Goal: Browse casually: Explore the website without a specific task or goal

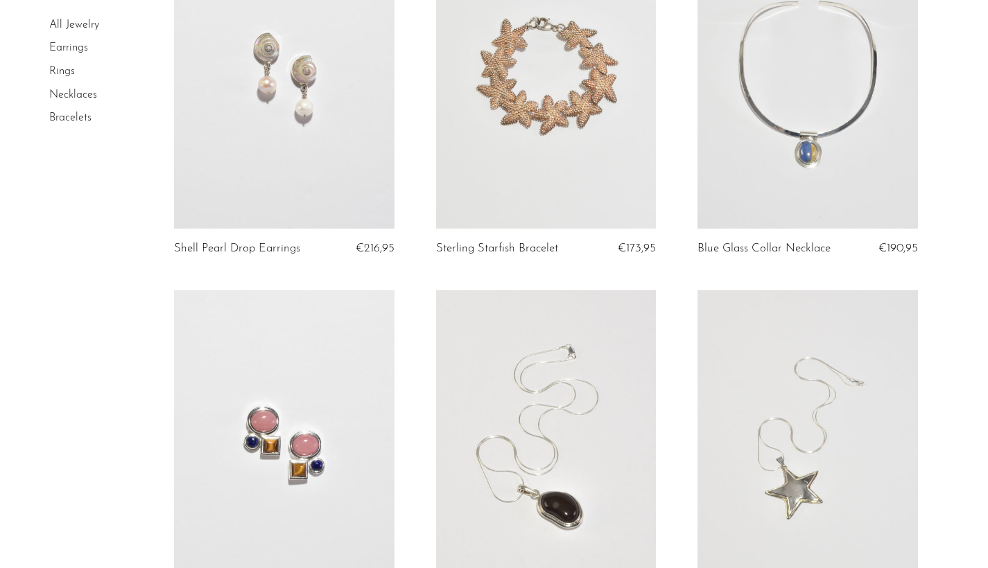
scroll to position [181, 0]
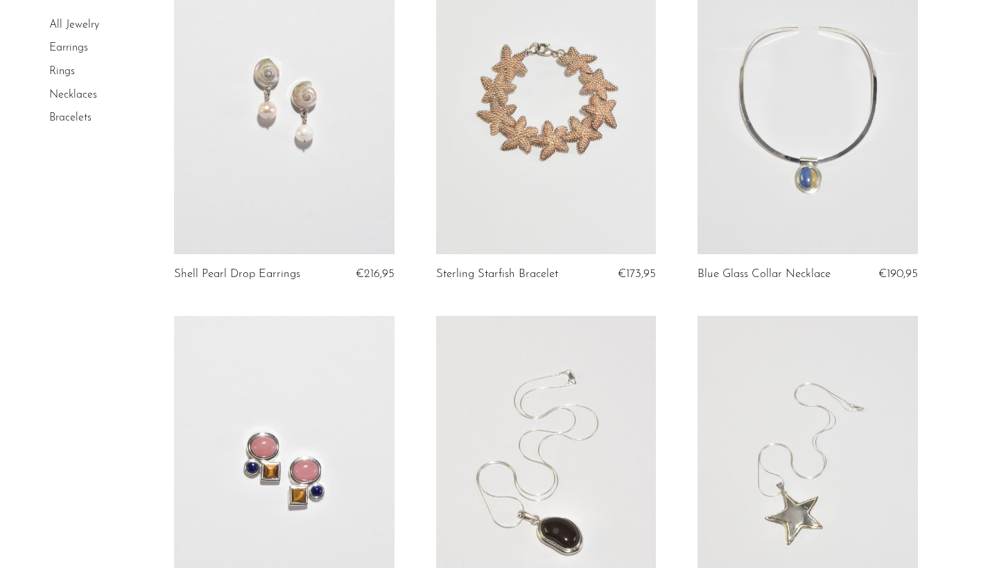
click at [808, 142] on link at bounding box center [807, 101] width 220 height 308
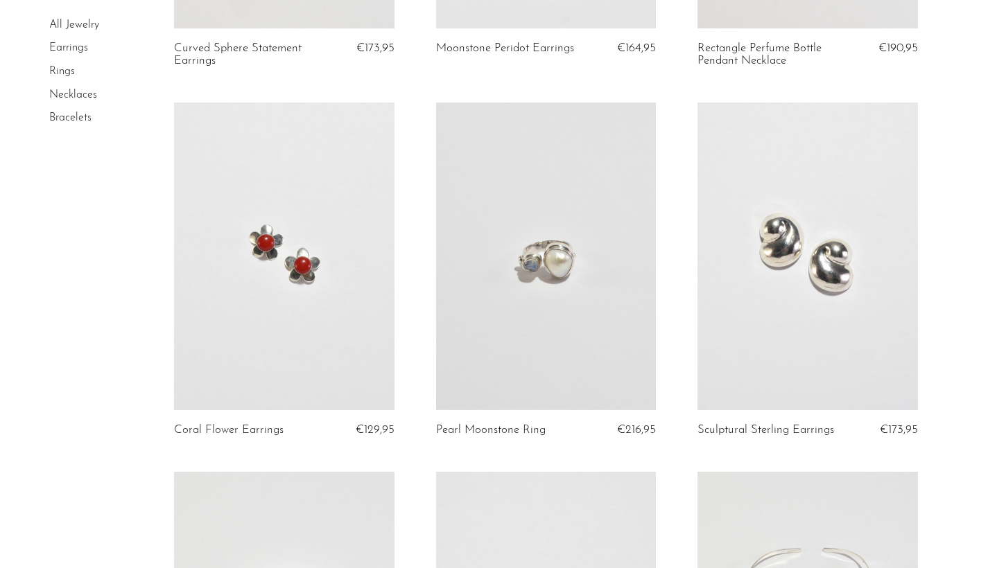
scroll to position [2685, 0]
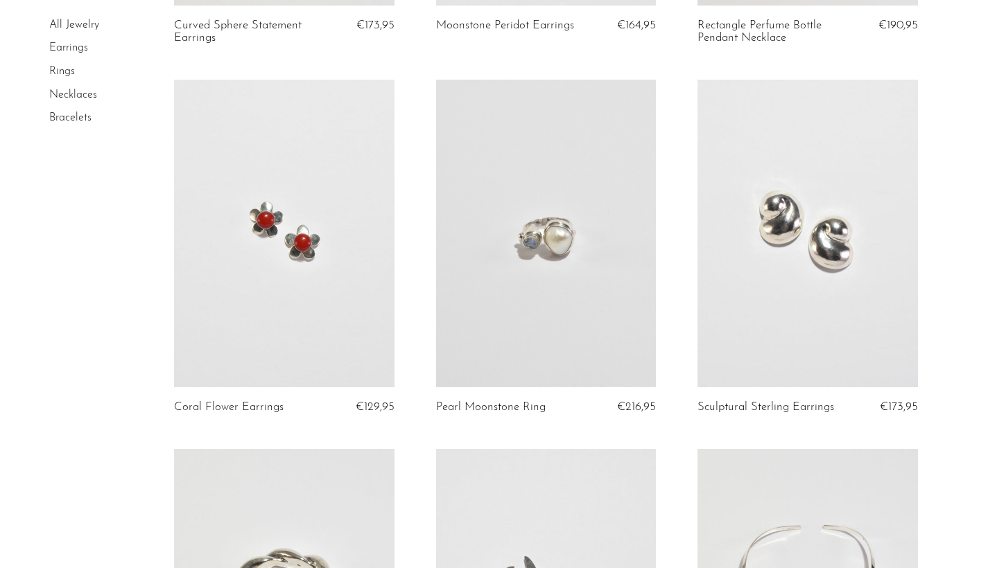
click at [577, 286] on link at bounding box center [546, 234] width 220 height 308
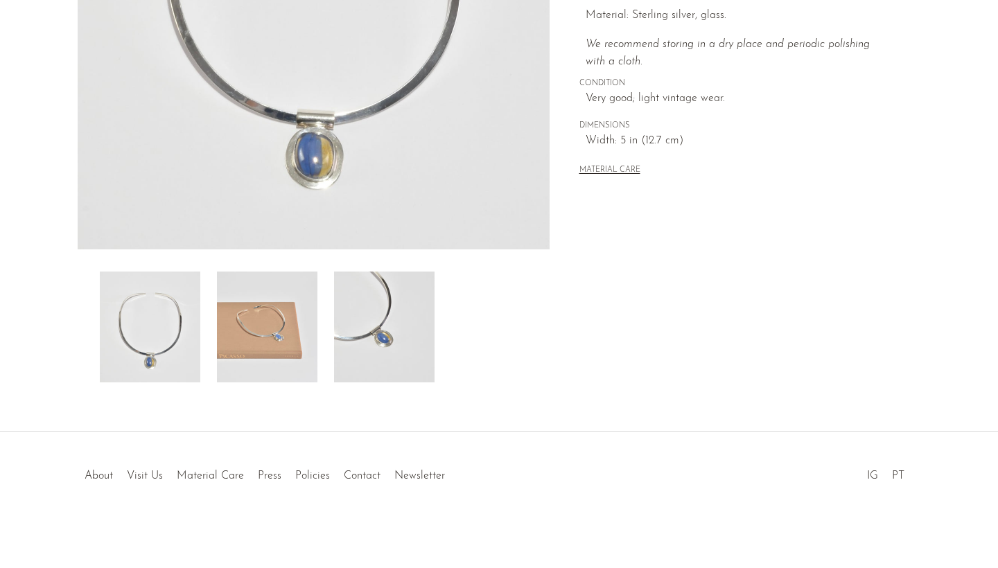
click at [311, 308] on img at bounding box center [267, 327] width 101 height 111
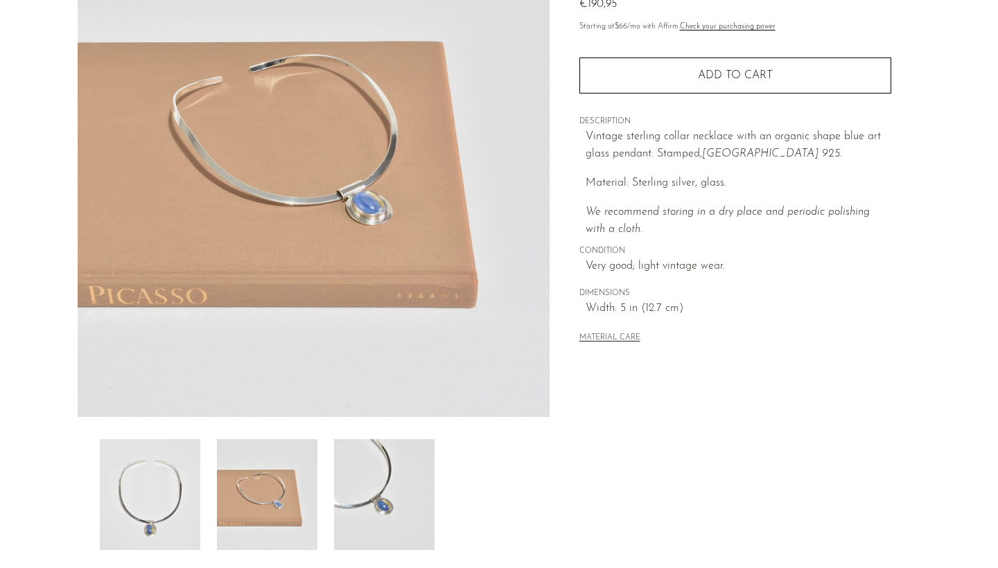
scroll to position [165, 0]
click at [403, 494] on img at bounding box center [384, 496] width 101 height 111
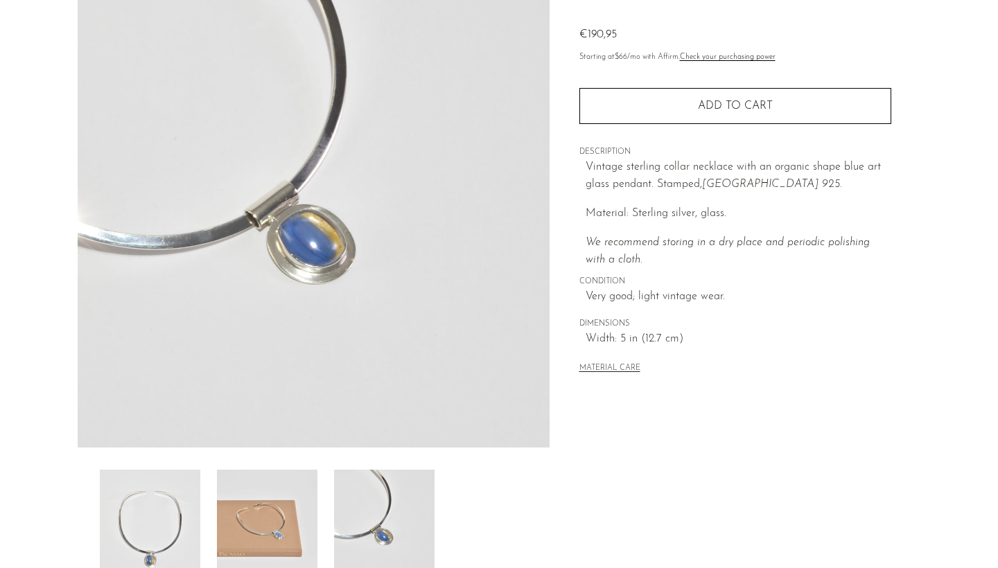
scroll to position [130, 0]
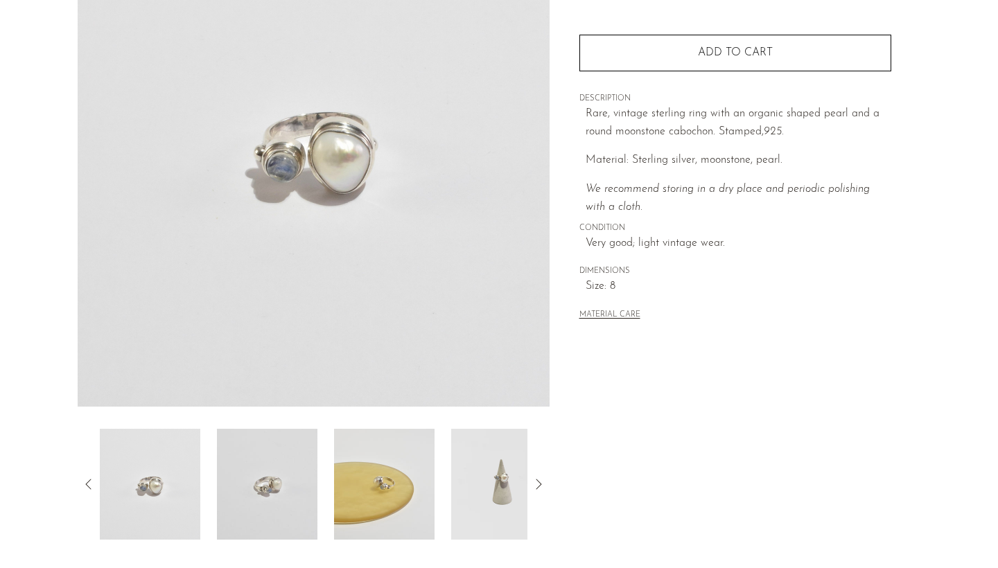
scroll to position [180, 0]
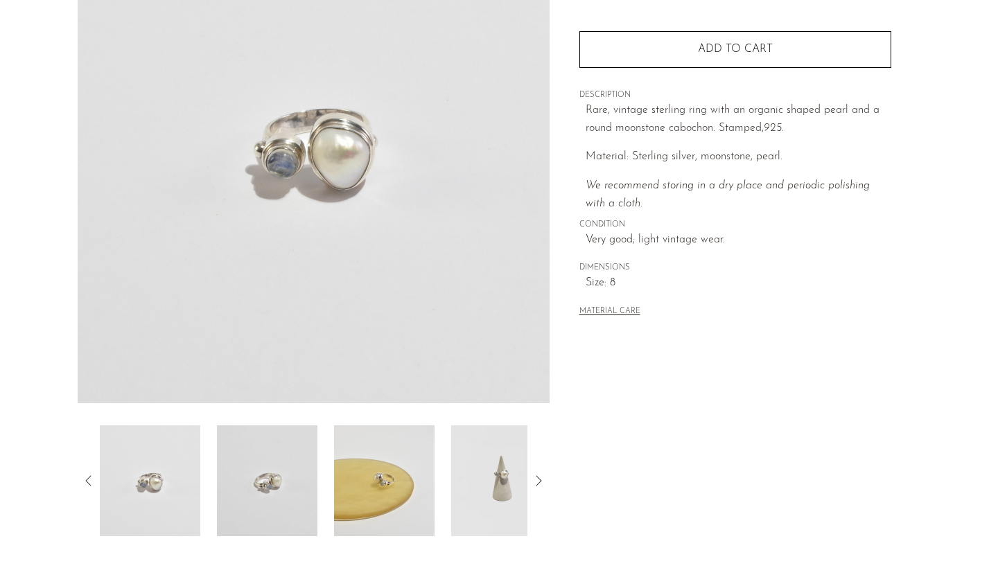
click at [274, 493] on img at bounding box center [267, 481] width 101 height 111
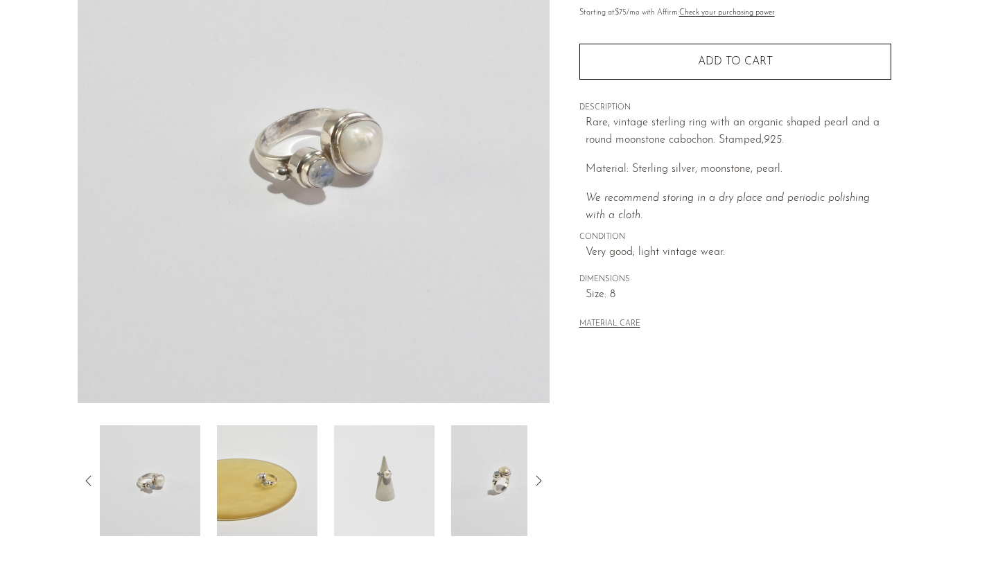
click at [392, 474] on img at bounding box center [384, 481] width 101 height 111
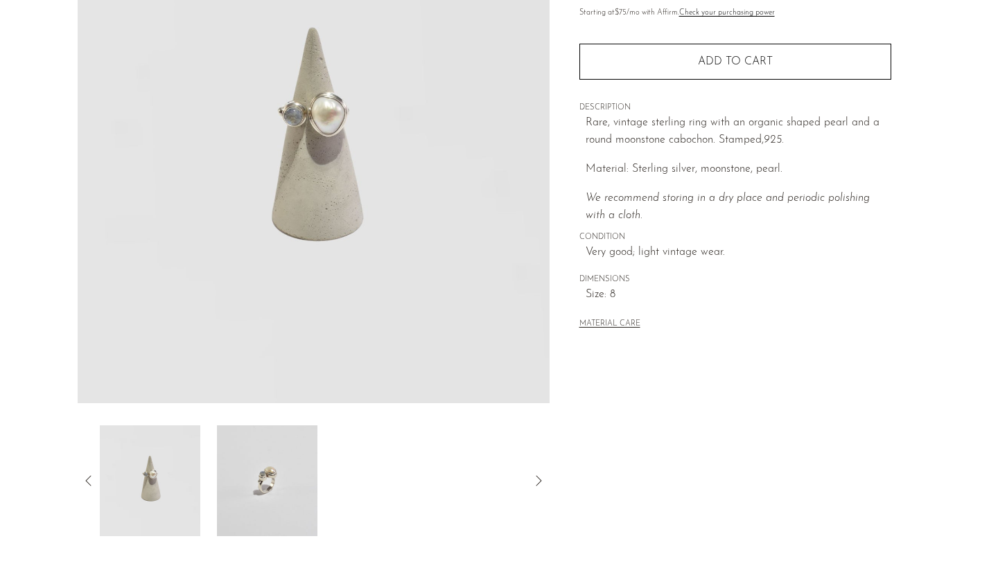
click at [278, 472] on img at bounding box center [267, 481] width 101 height 111
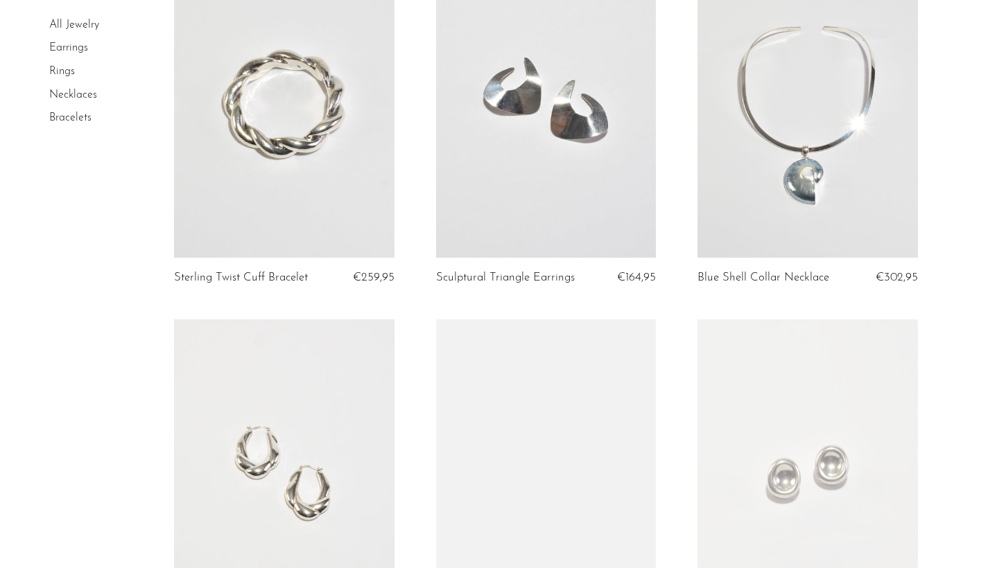
scroll to position [3185, 0]
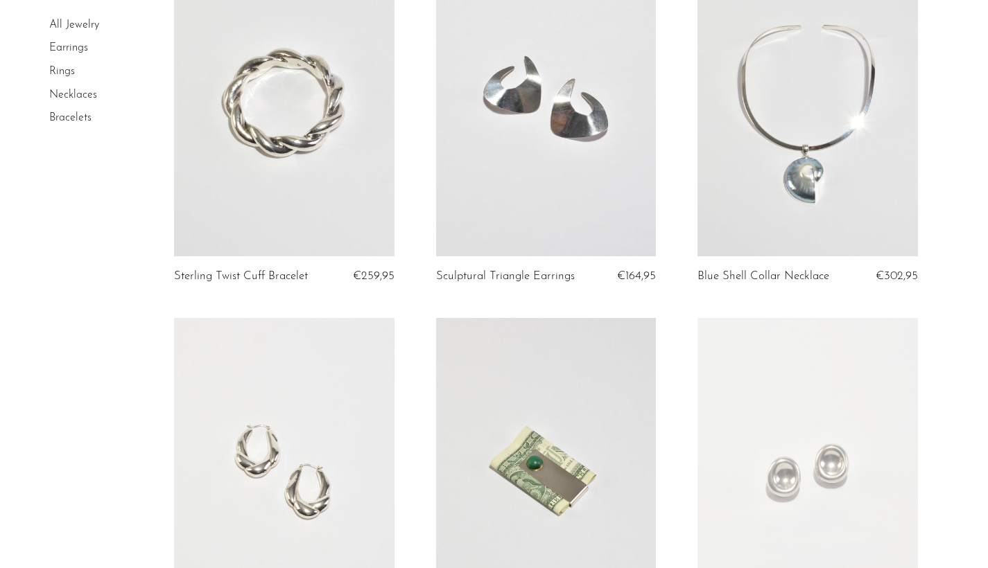
click at [821, 164] on link at bounding box center [807, 103] width 220 height 308
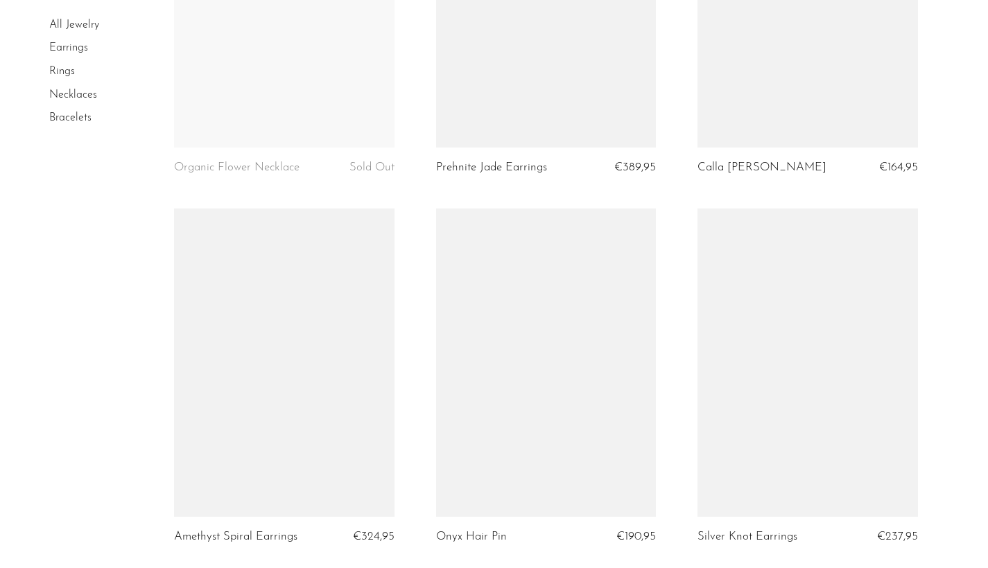
scroll to position [4039, 0]
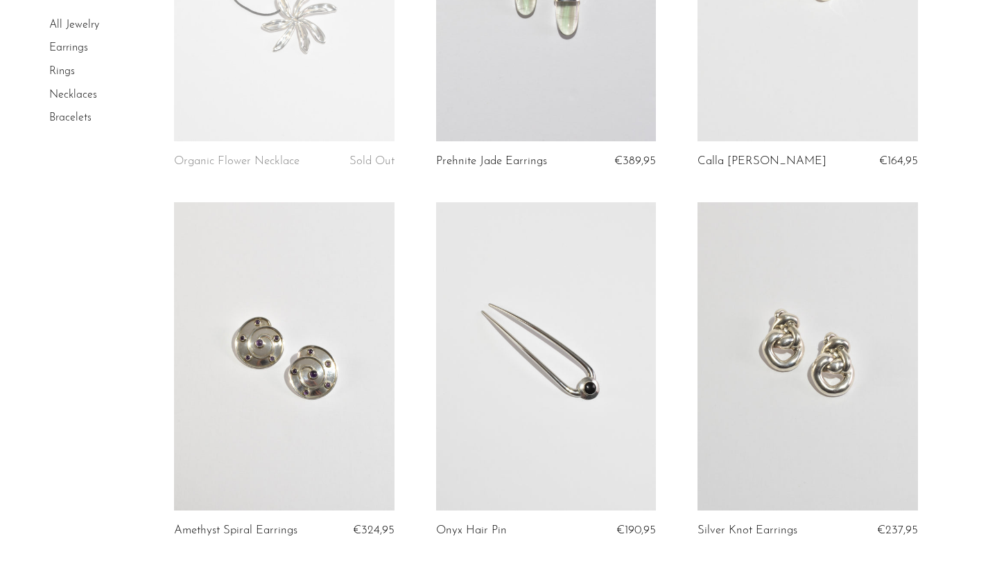
click at [322, 394] on link at bounding box center [284, 356] width 220 height 308
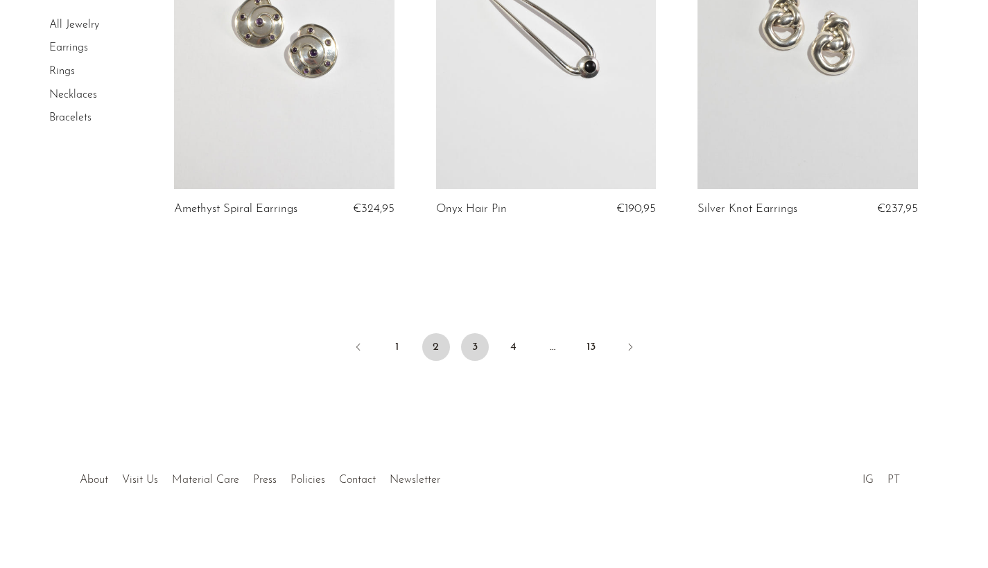
scroll to position [4360, 0]
click at [468, 339] on link "3" at bounding box center [475, 348] width 28 height 28
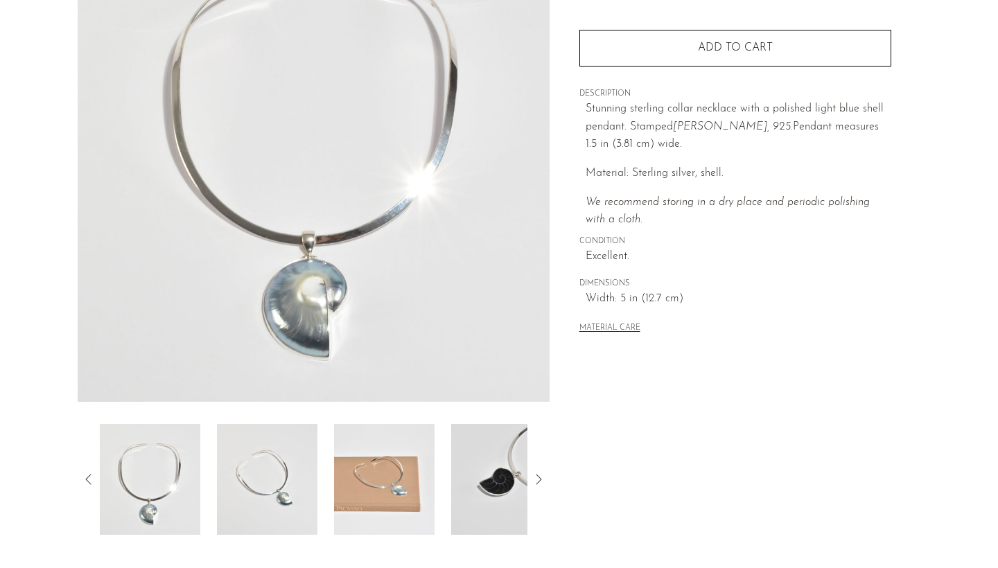
scroll to position [185, 0]
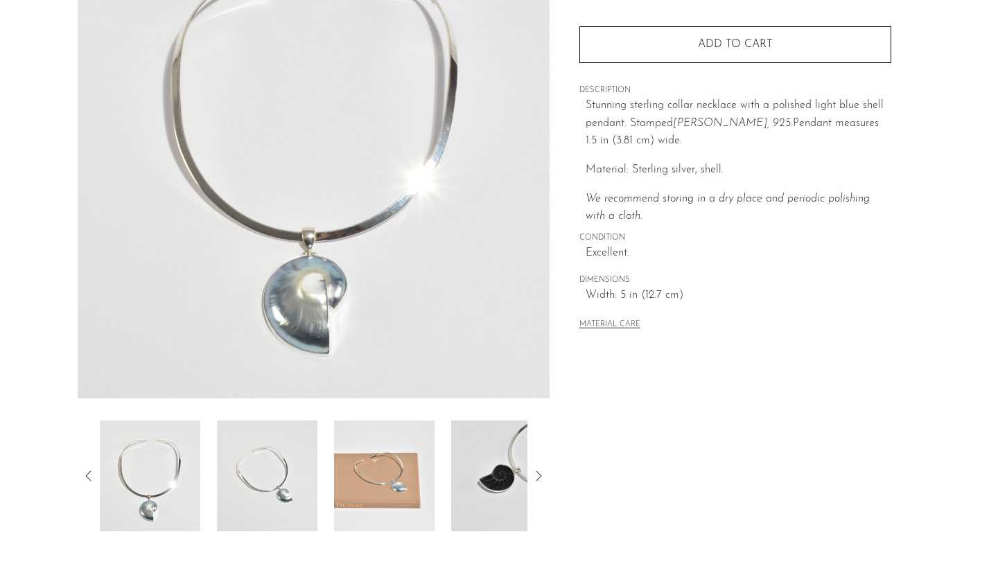
click at [389, 484] on img at bounding box center [384, 476] width 101 height 111
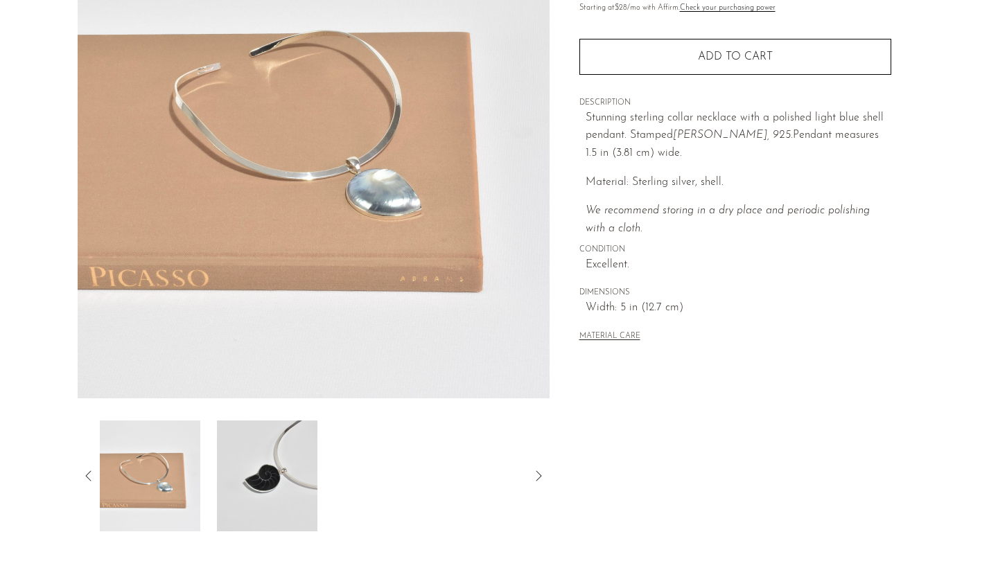
click at [272, 487] on img at bounding box center [267, 476] width 101 height 111
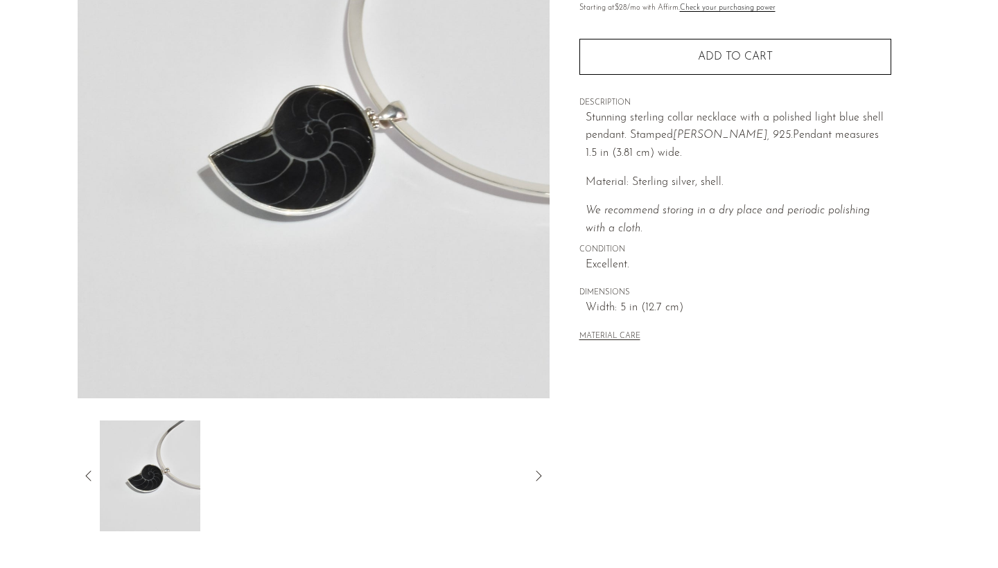
click at [85, 473] on icon at bounding box center [88, 476] width 17 height 17
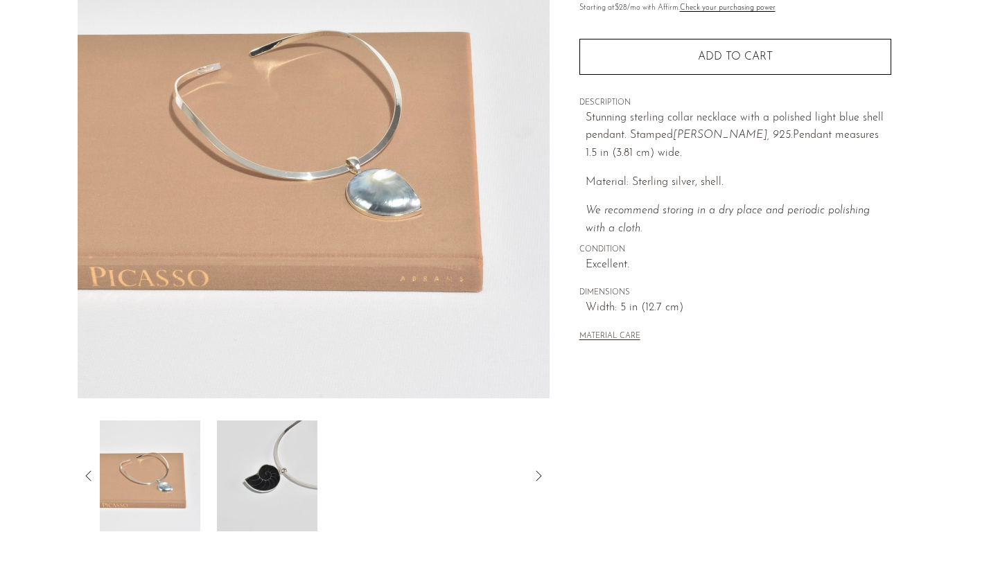
click at [177, 484] on img at bounding box center [150, 476] width 101 height 111
click at [89, 471] on icon at bounding box center [88, 476] width 17 height 17
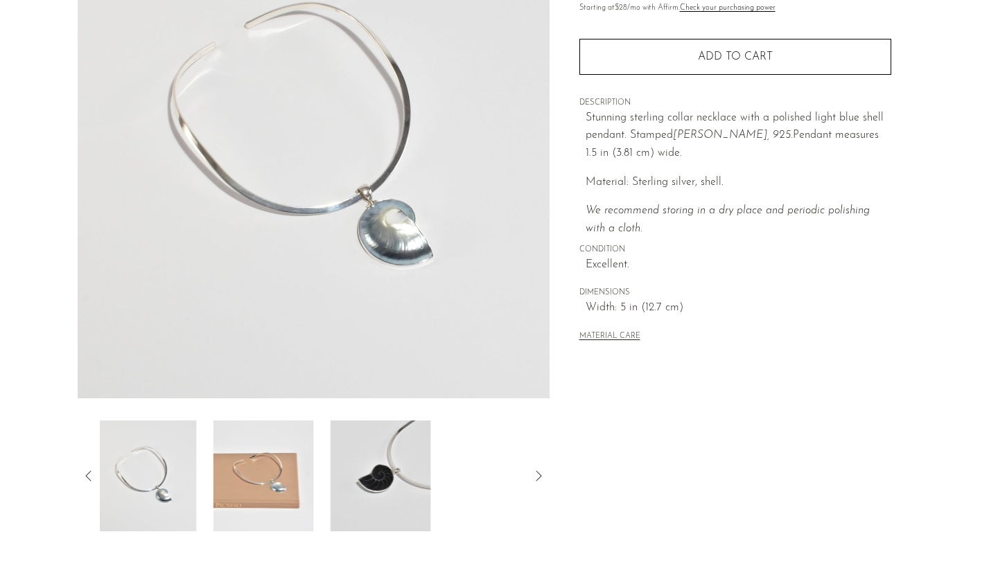
click at [89, 471] on icon at bounding box center [88, 476] width 17 height 17
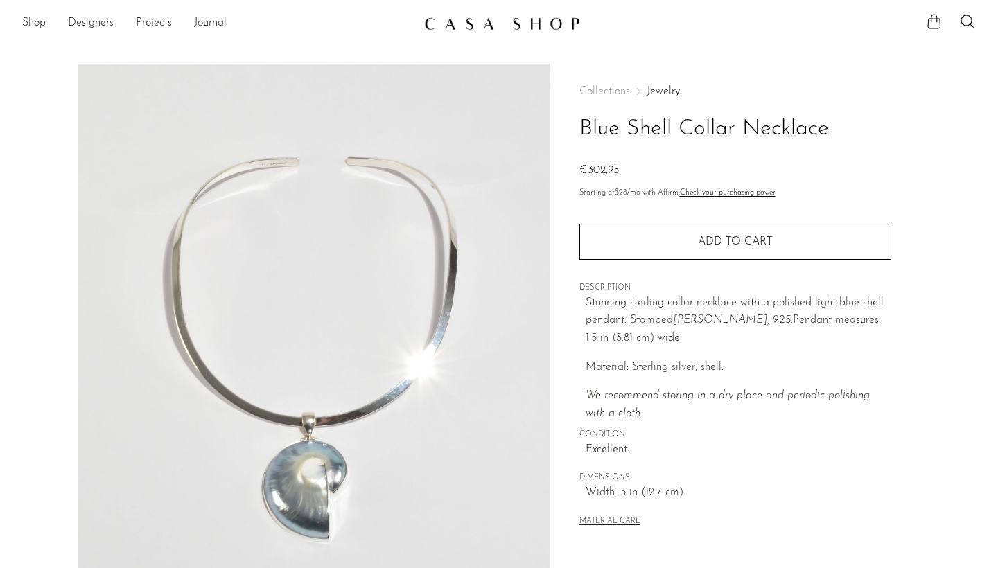
scroll to position [0, 0]
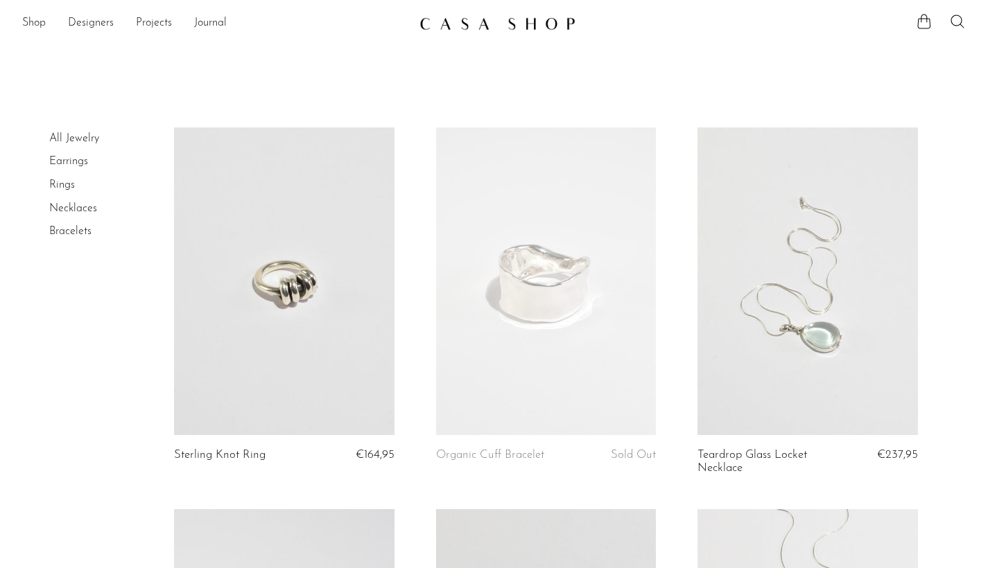
click at [864, 329] on link at bounding box center [807, 282] width 220 height 308
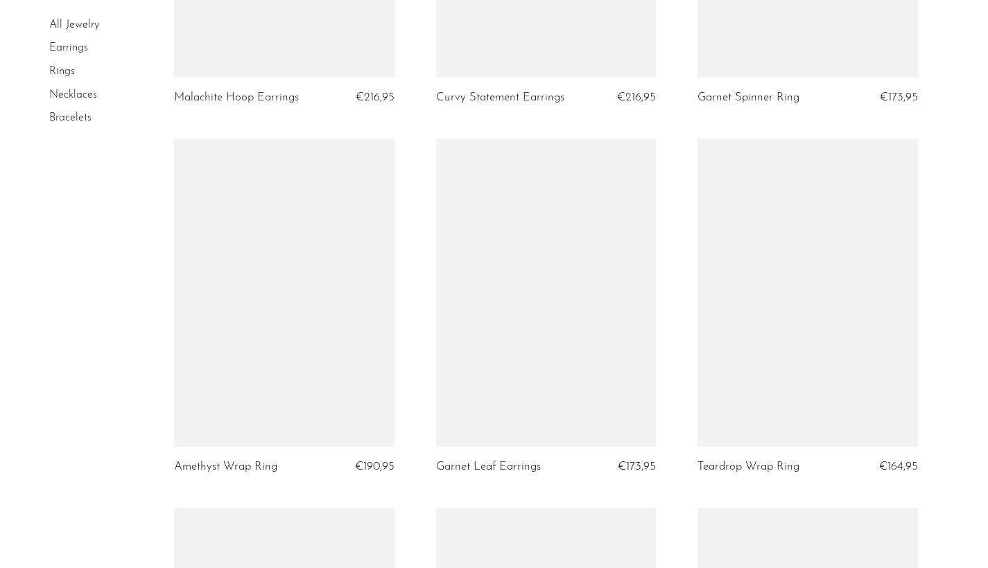
scroll to position [1124, 0]
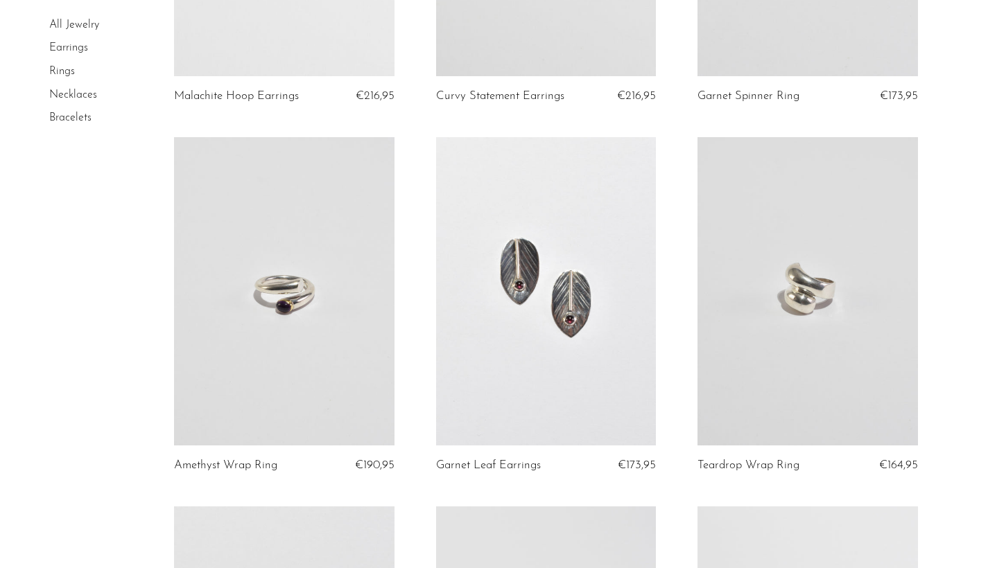
click at [315, 349] on link at bounding box center [284, 291] width 220 height 308
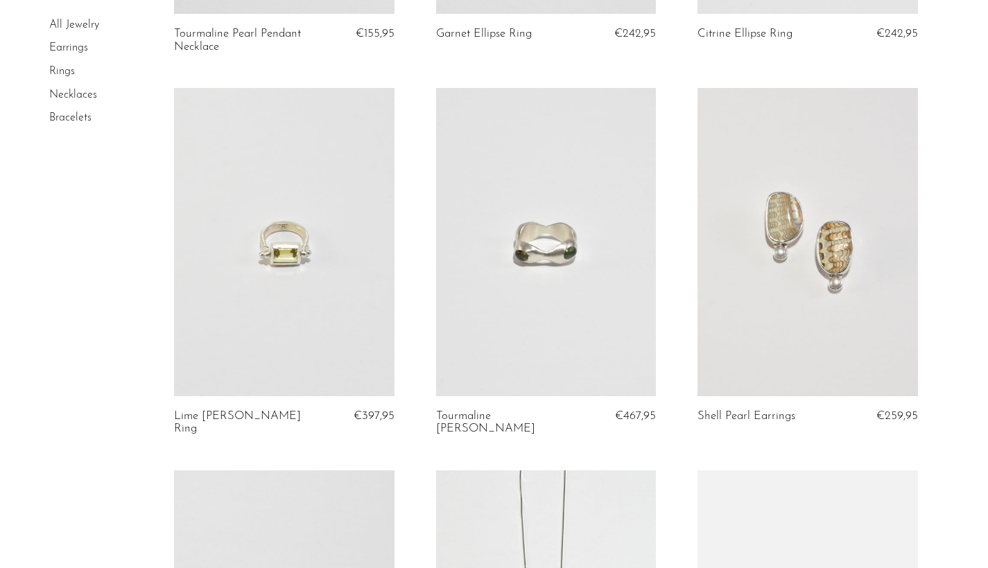
scroll to position [2691, 0]
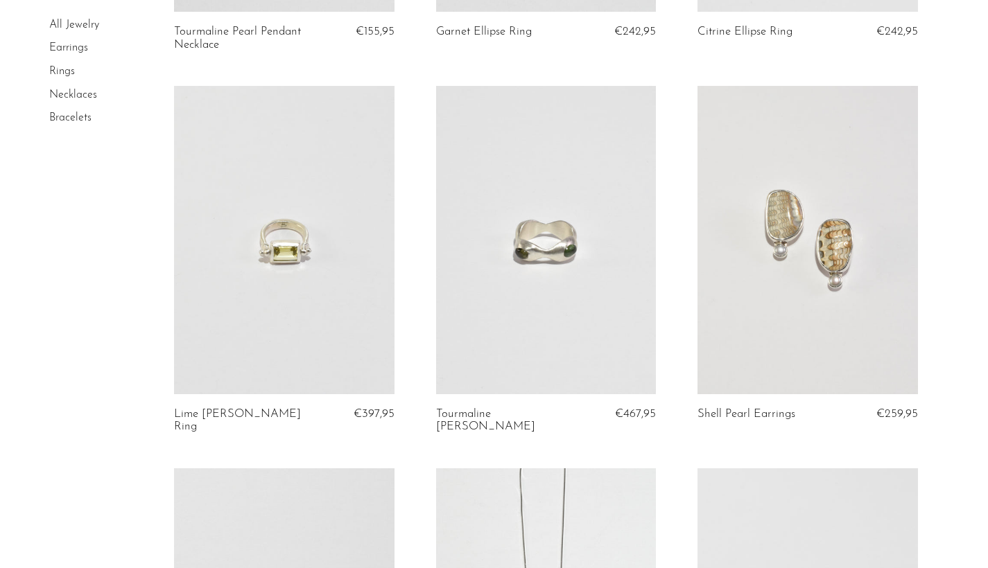
click at [287, 264] on link at bounding box center [284, 240] width 220 height 308
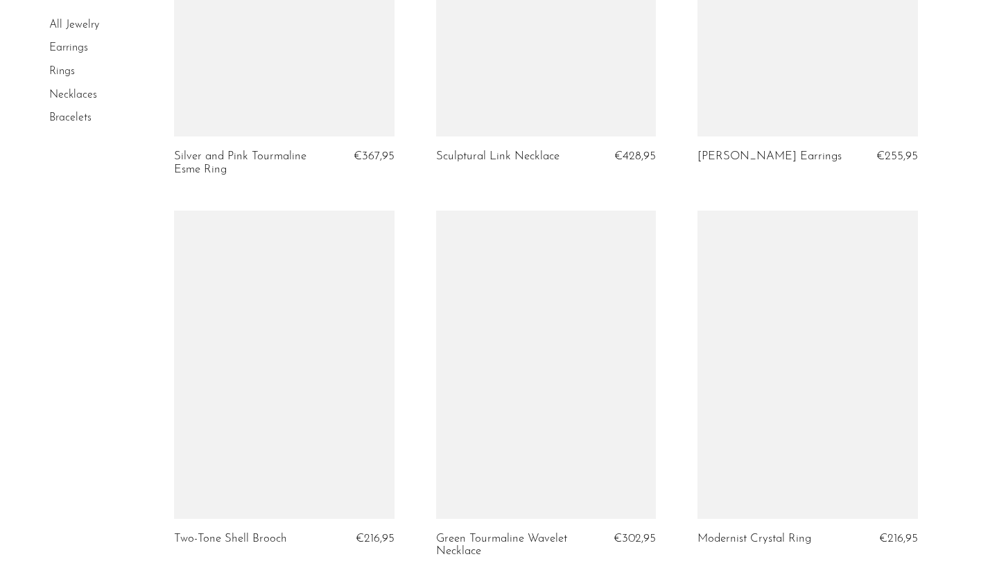
scroll to position [3736, 0]
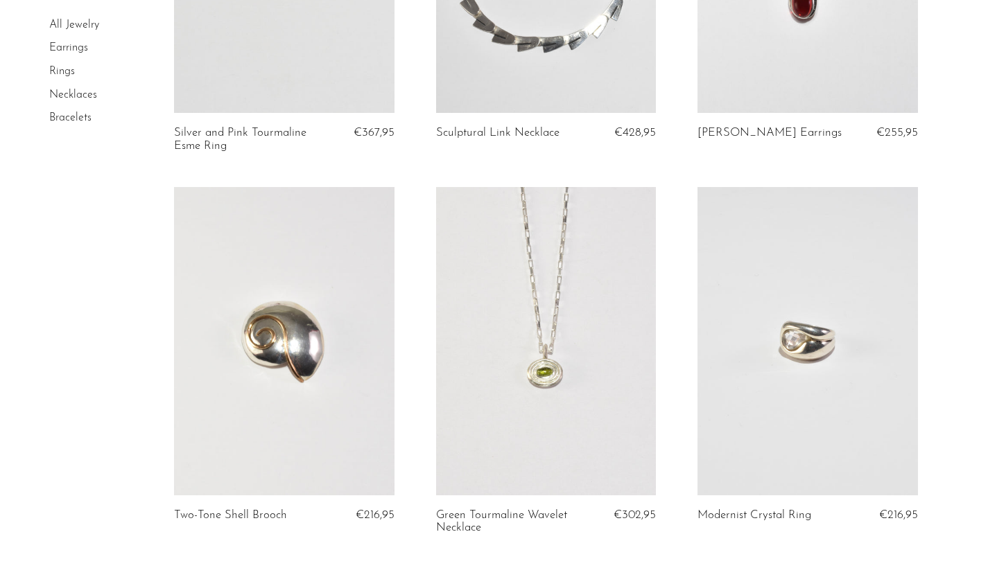
click at [835, 344] on link at bounding box center [807, 341] width 220 height 308
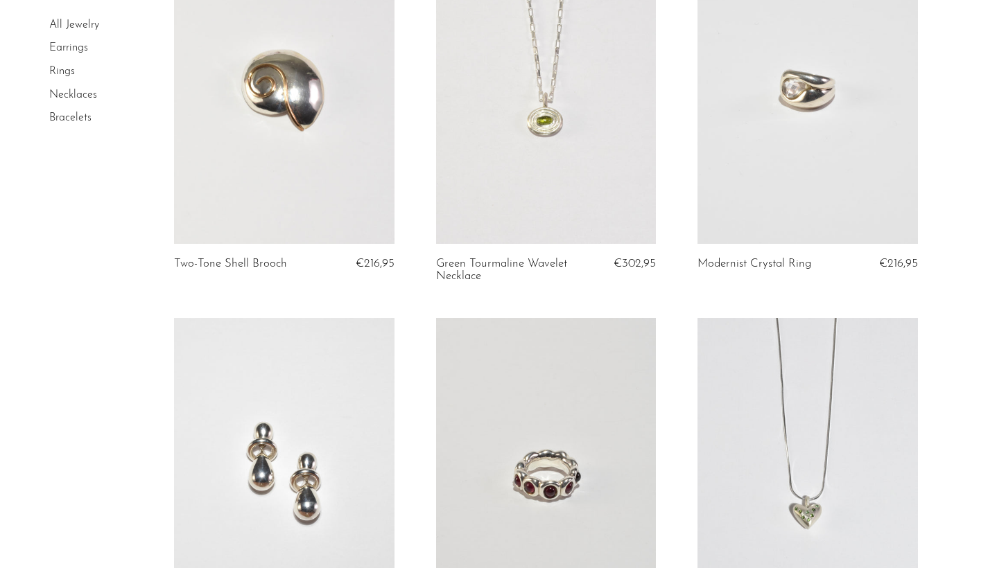
scroll to position [3887, 0]
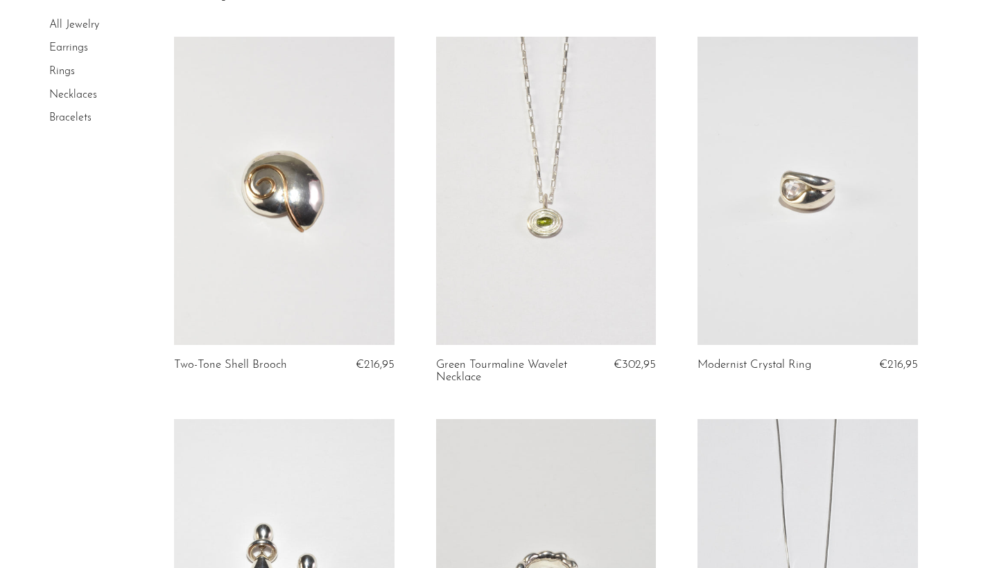
click at [802, 222] on link at bounding box center [807, 191] width 220 height 308
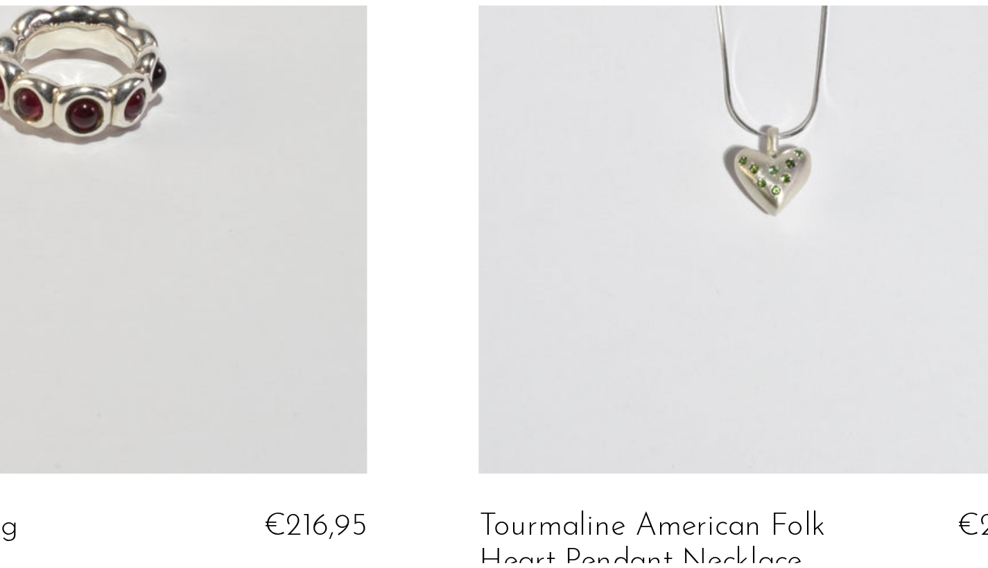
scroll to position [4356, 0]
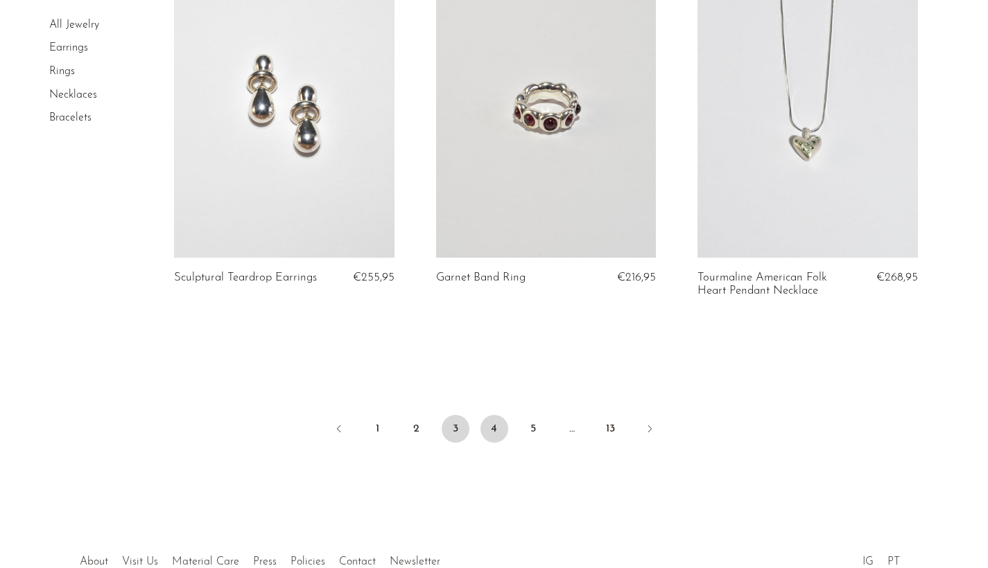
click at [494, 415] on link "4" at bounding box center [494, 429] width 28 height 28
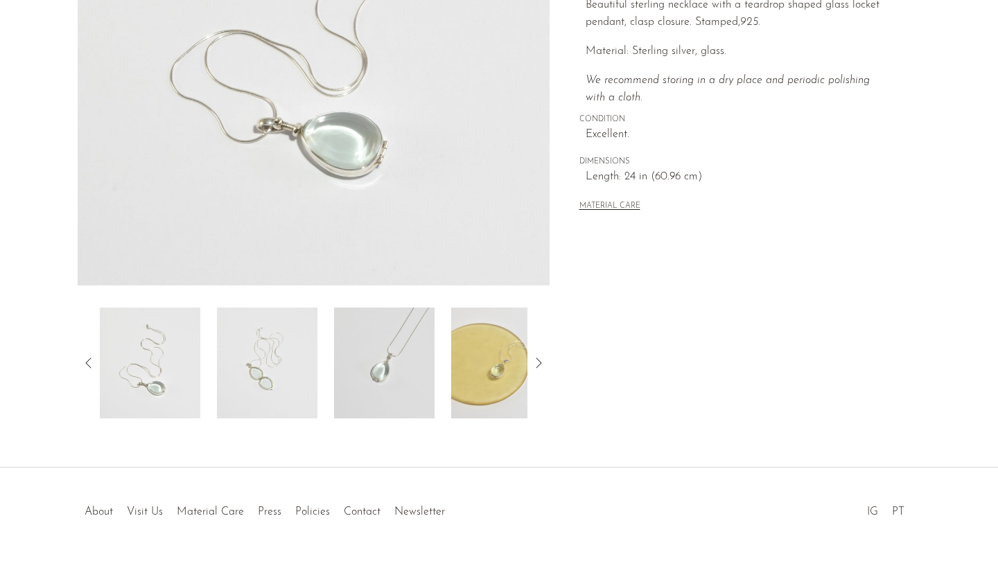
scroll to position [307, 0]
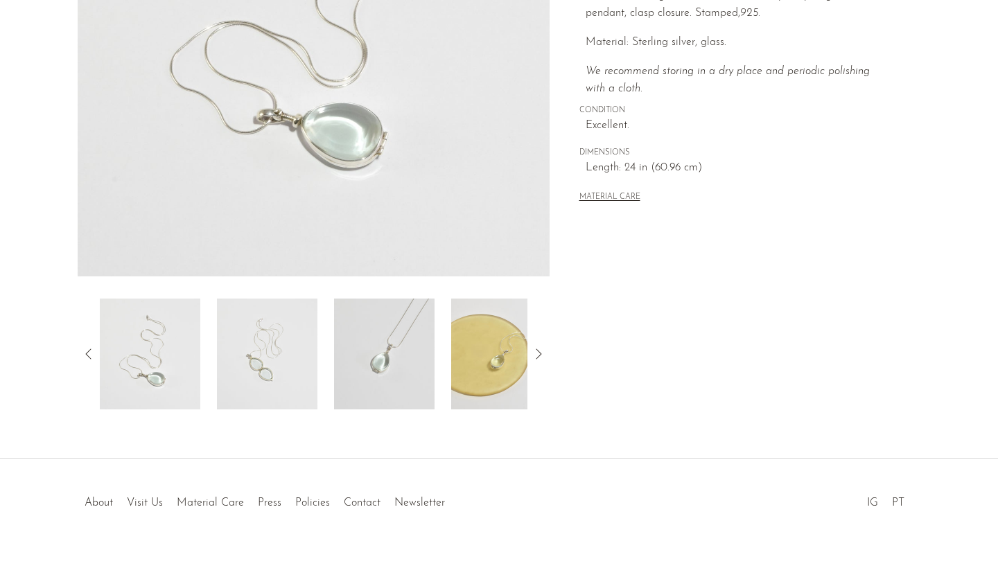
click at [377, 364] on img at bounding box center [384, 354] width 101 height 111
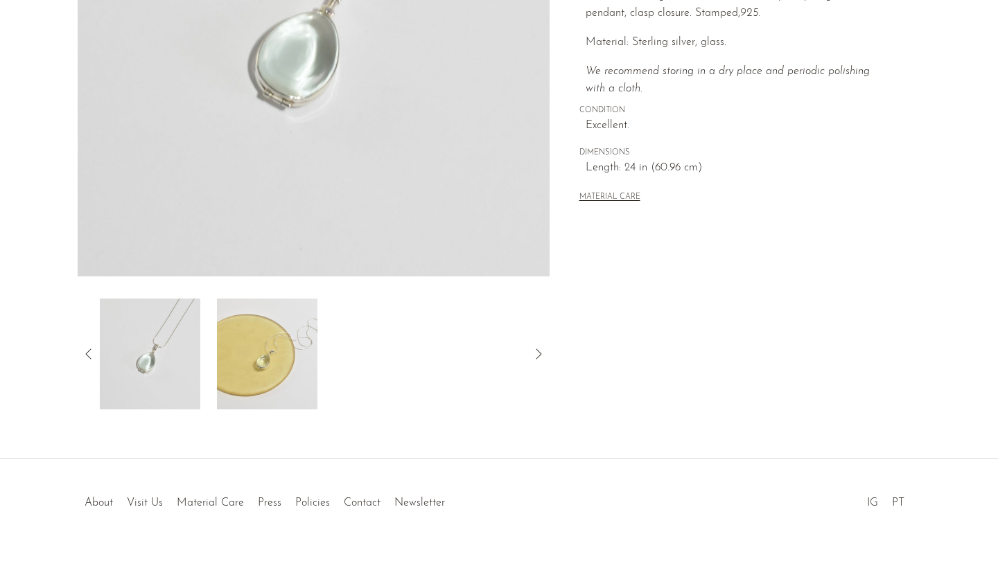
click at [254, 378] on img at bounding box center [267, 354] width 101 height 111
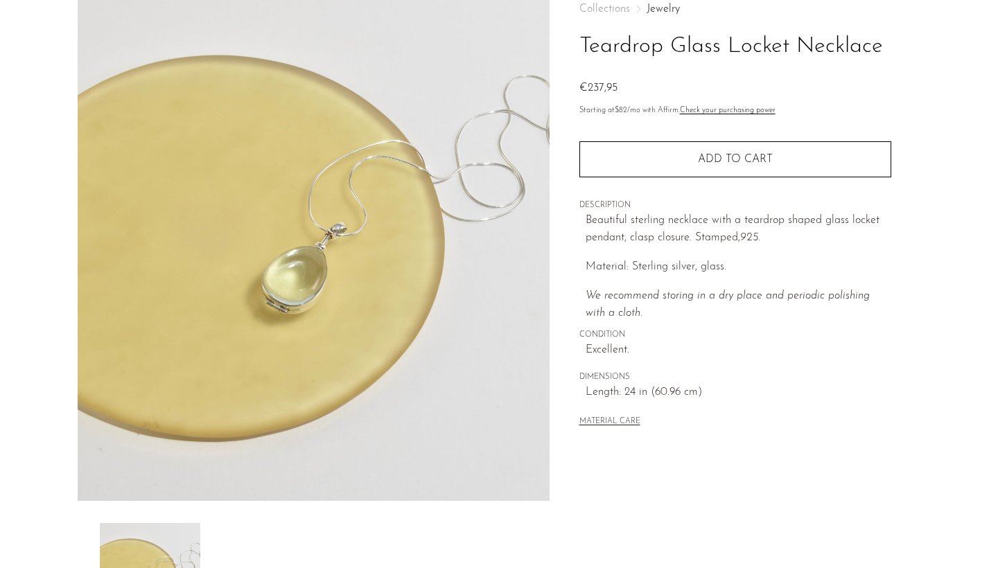
scroll to position [73, 0]
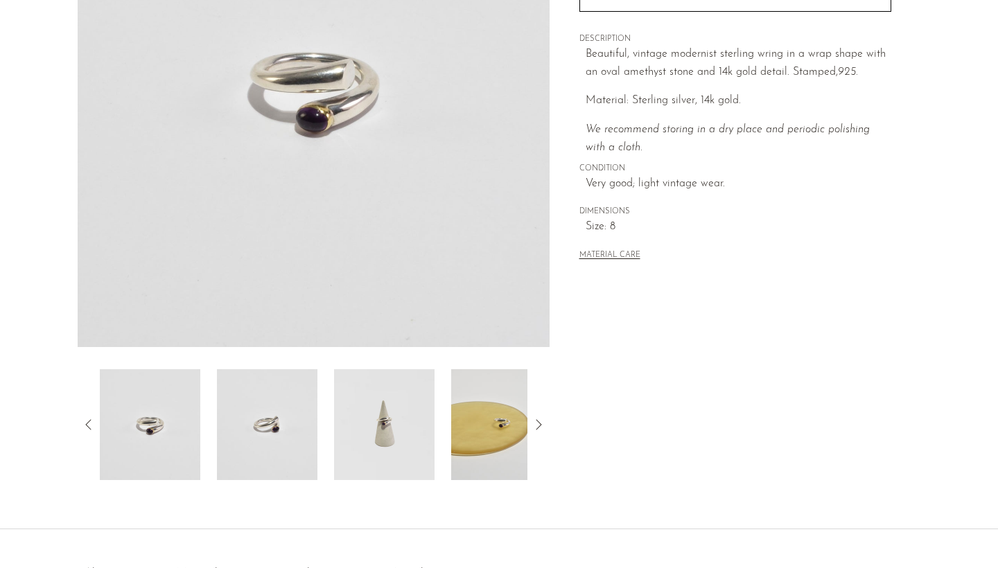
scroll to position [238, 0]
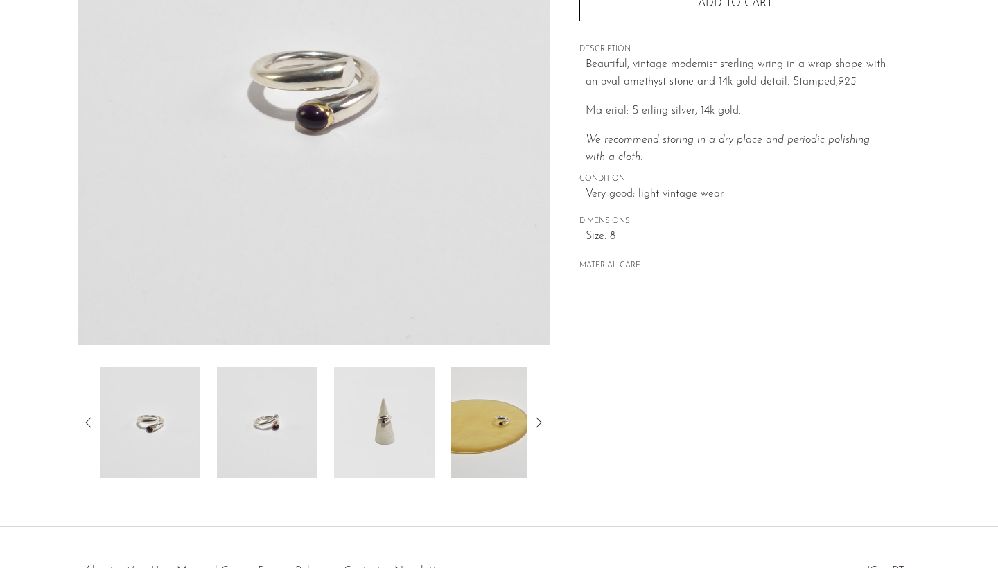
click at [406, 424] on img at bounding box center [384, 422] width 101 height 111
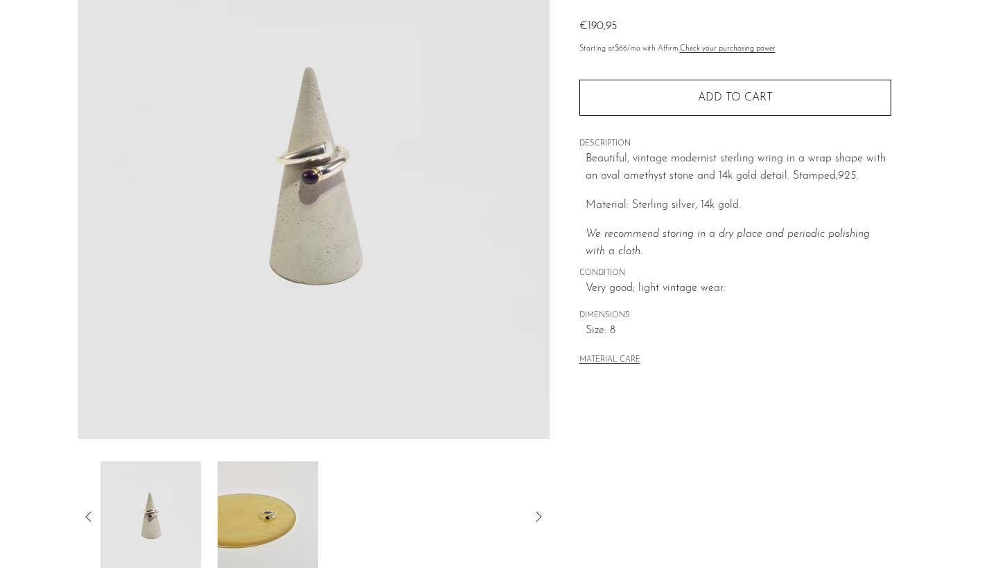
scroll to position [136, 0]
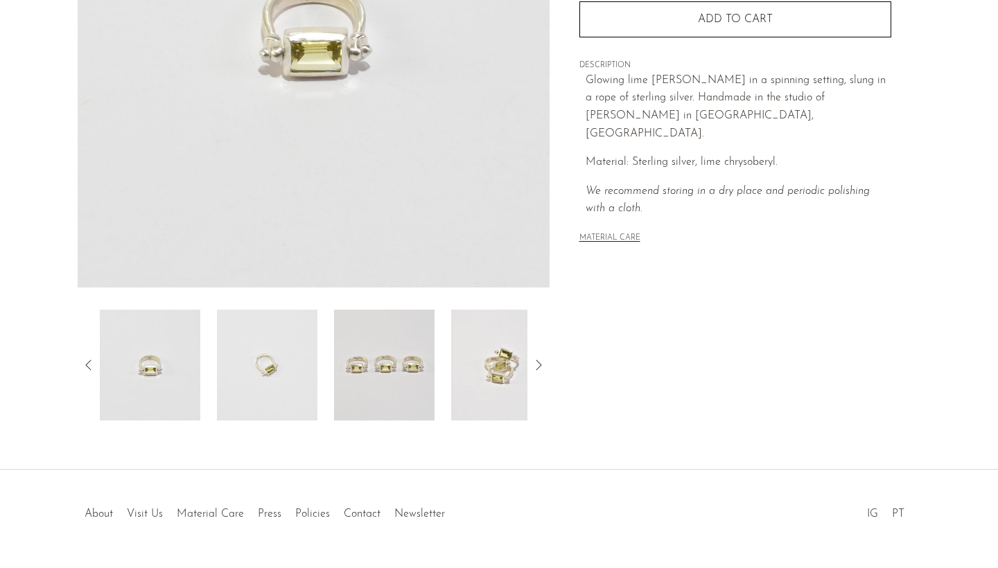
scroll to position [299, 0]
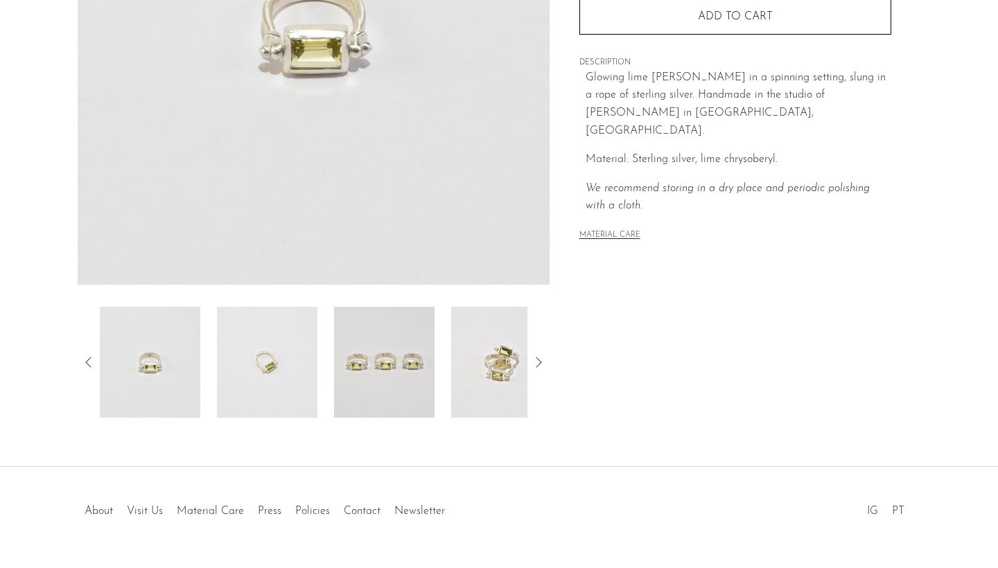
click at [482, 385] on img at bounding box center [501, 362] width 101 height 111
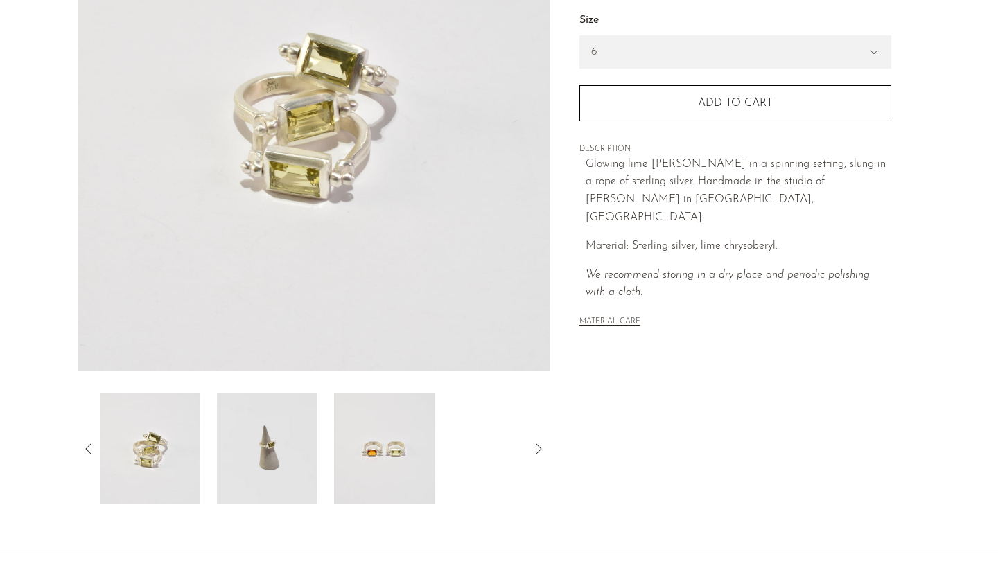
scroll to position [209, 0]
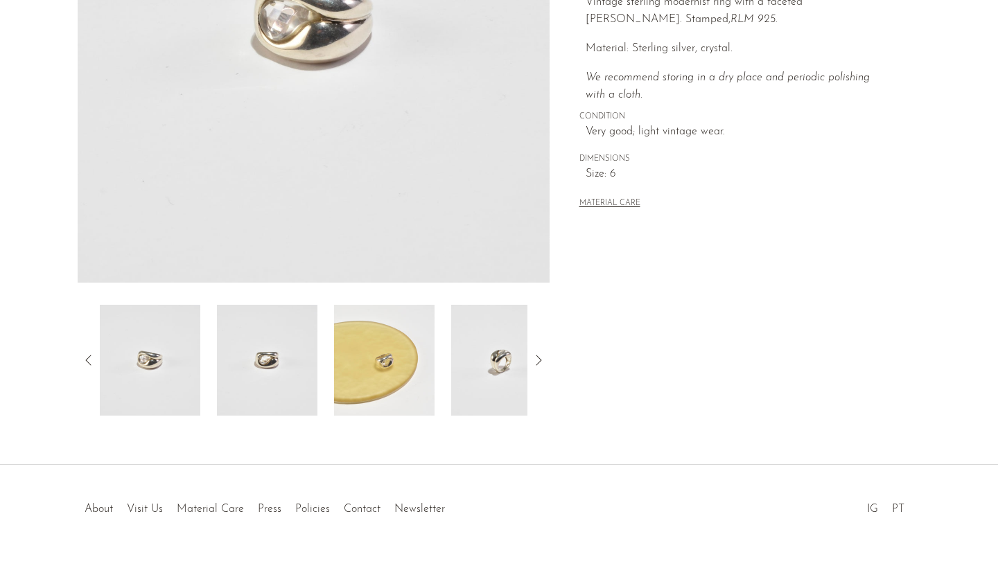
scroll to position [302, 0]
click at [400, 383] on img at bounding box center [384, 359] width 101 height 111
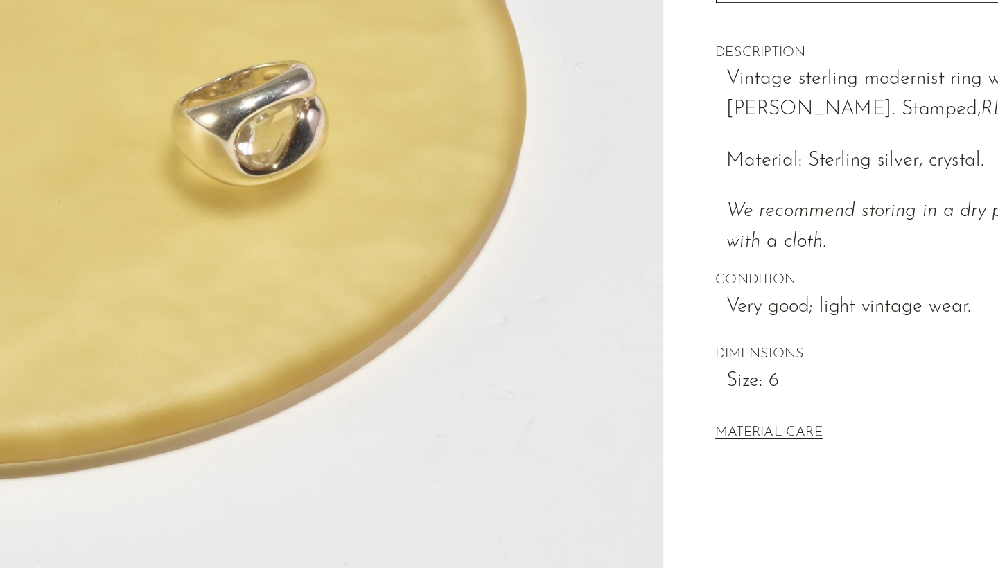
scroll to position [117, 0]
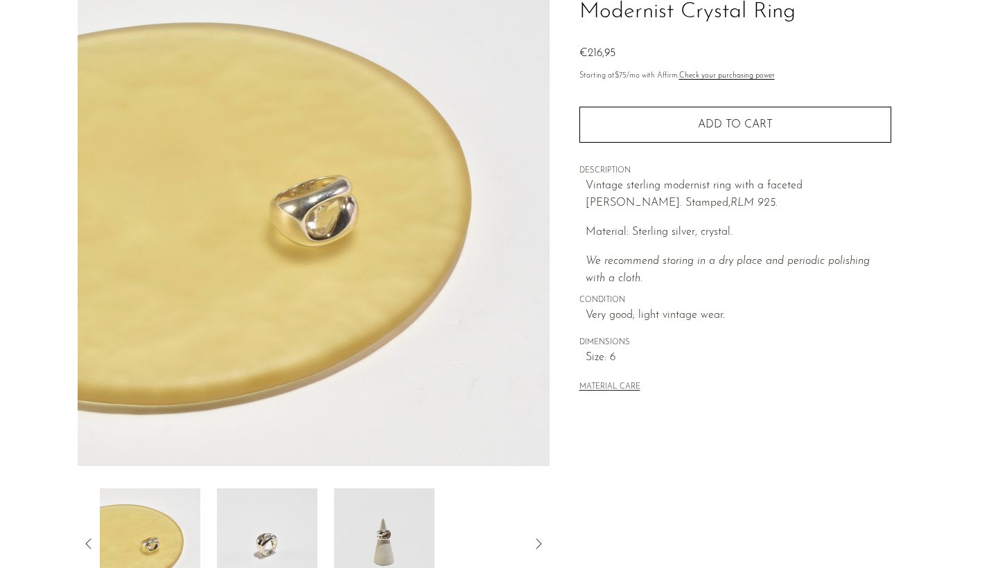
click at [280, 555] on img at bounding box center [267, 544] width 101 height 111
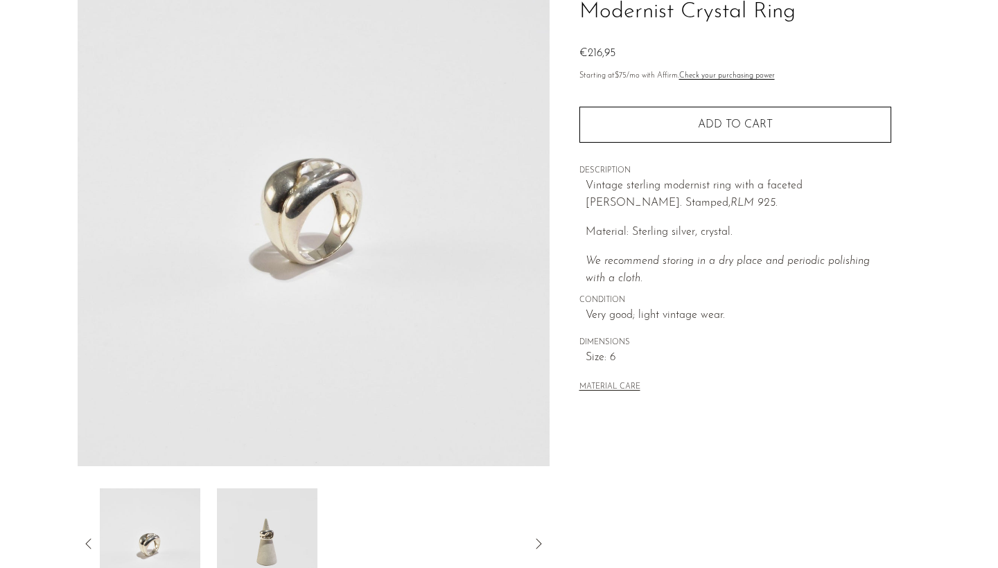
click at [290, 536] on img at bounding box center [267, 544] width 101 height 111
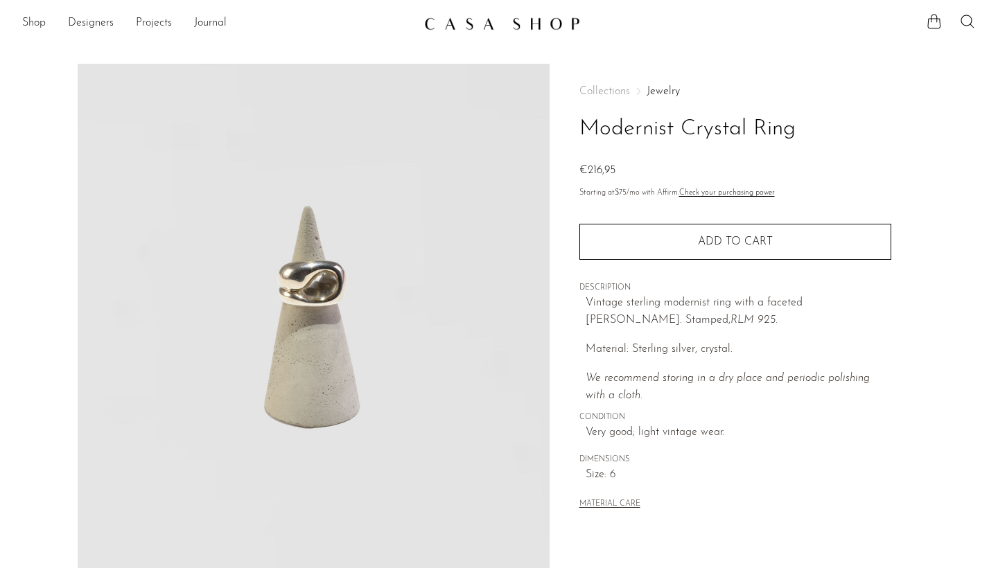
scroll to position [0, 0]
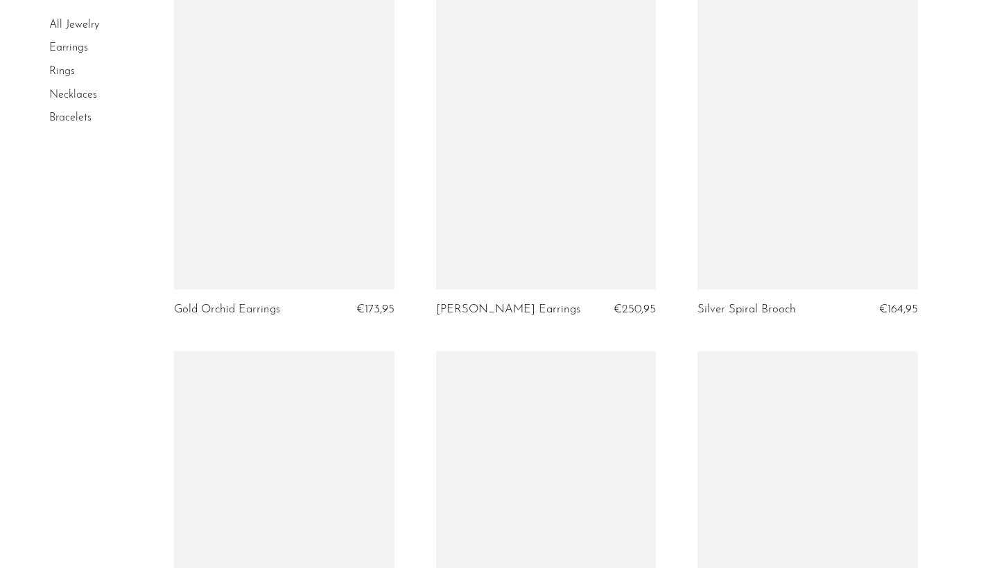
scroll to position [4242, 0]
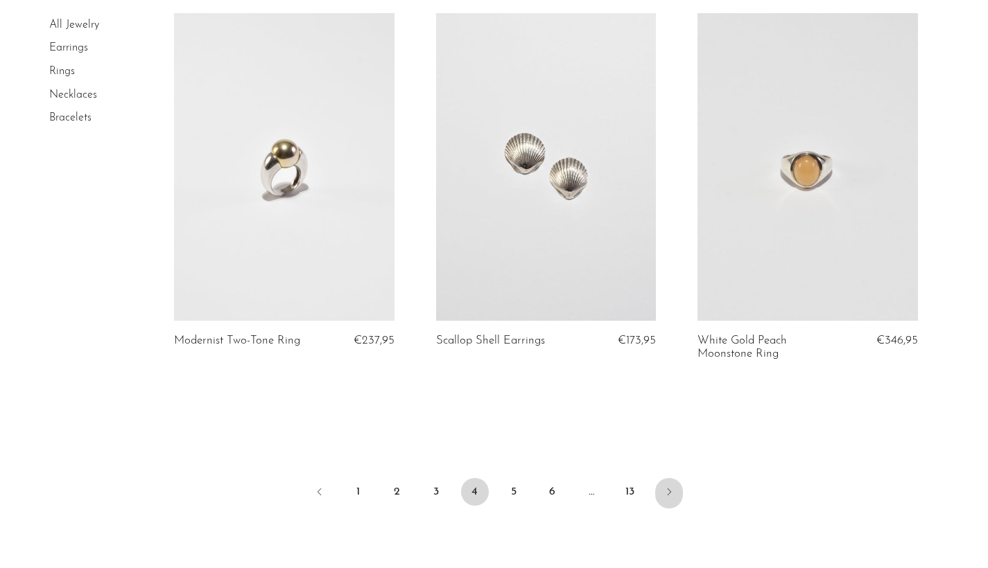
click at [672, 487] on icon "Next" at bounding box center [668, 492] width 11 height 11
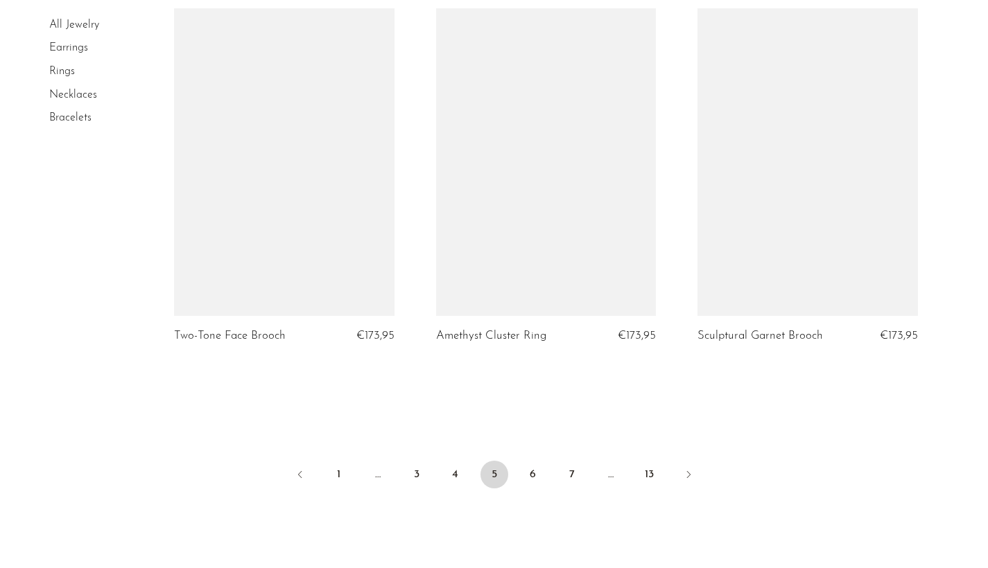
scroll to position [4285, 0]
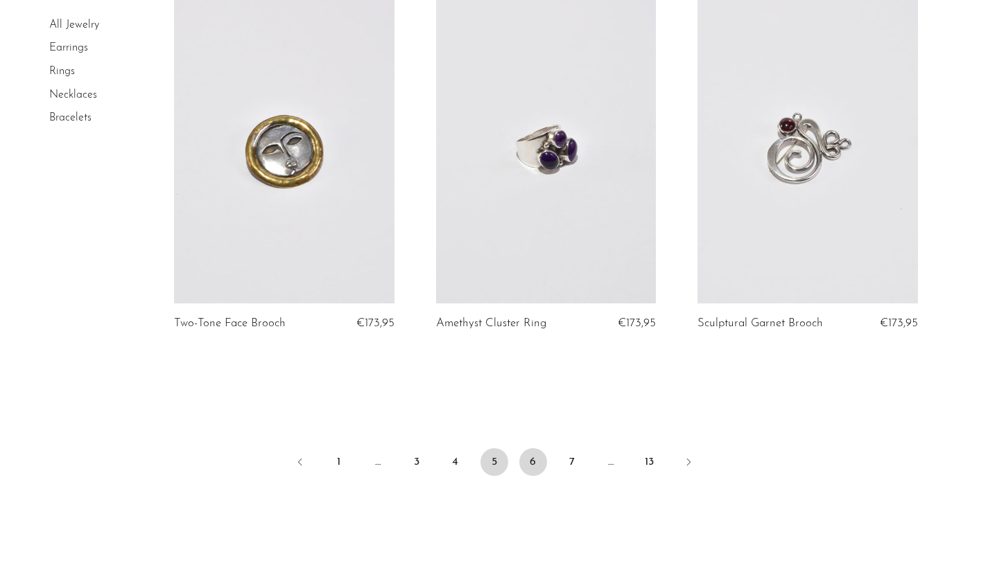
click at [531, 448] on link "6" at bounding box center [533, 462] width 28 height 28
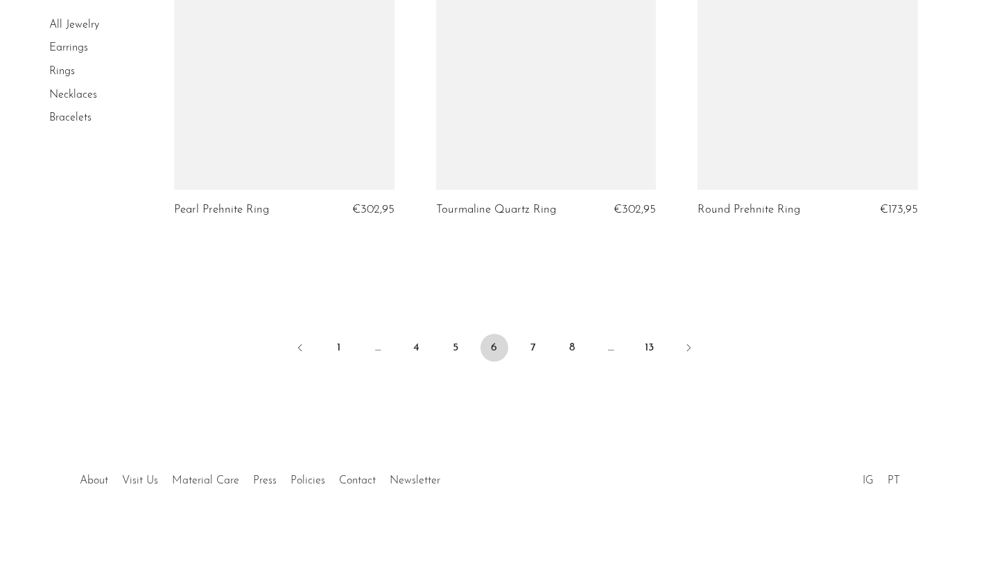
scroll to position [4385, 0]
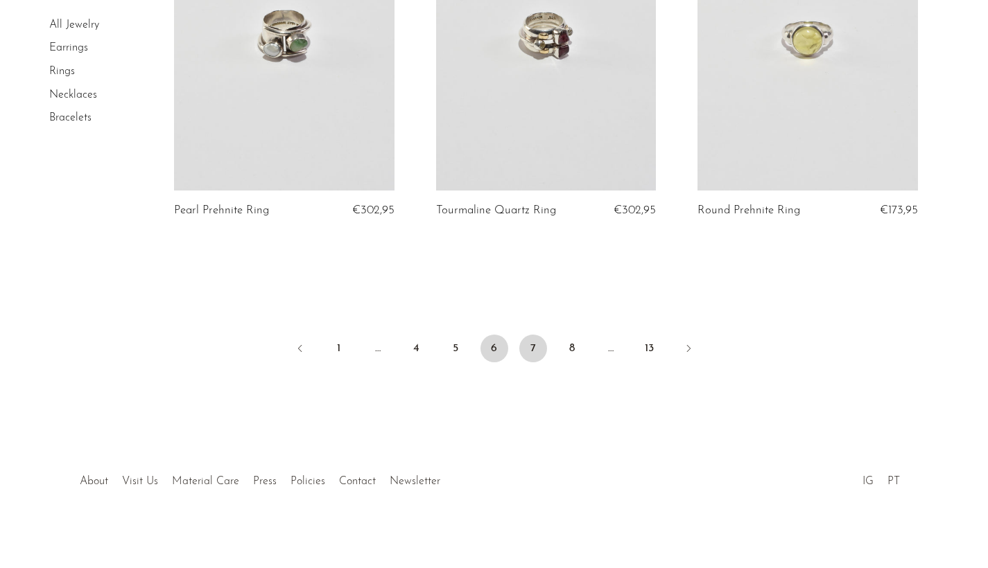
click at [536, 335] on link "7" at bounding box center [533, 349] width 28 height 28
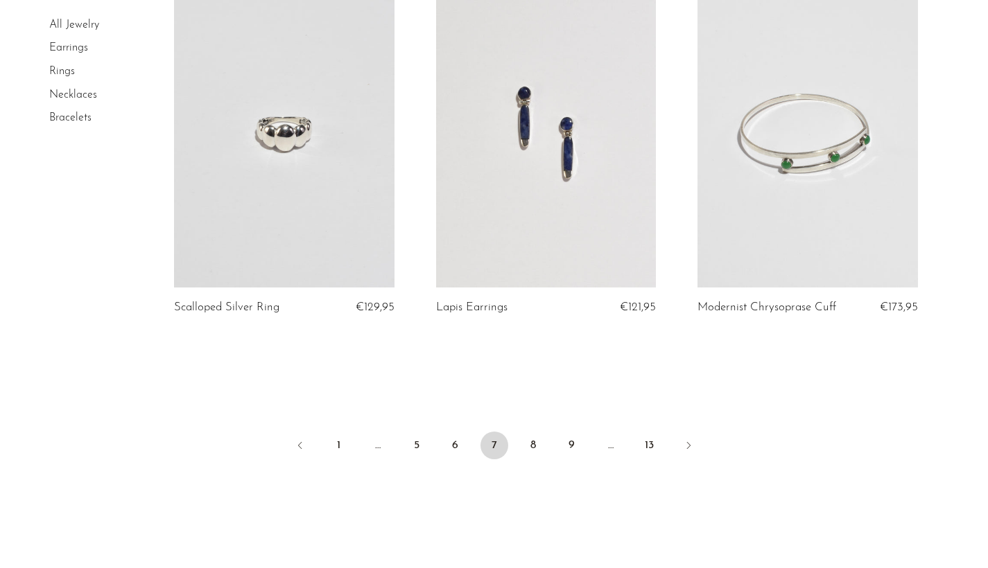
scroll to position [4266, 0]
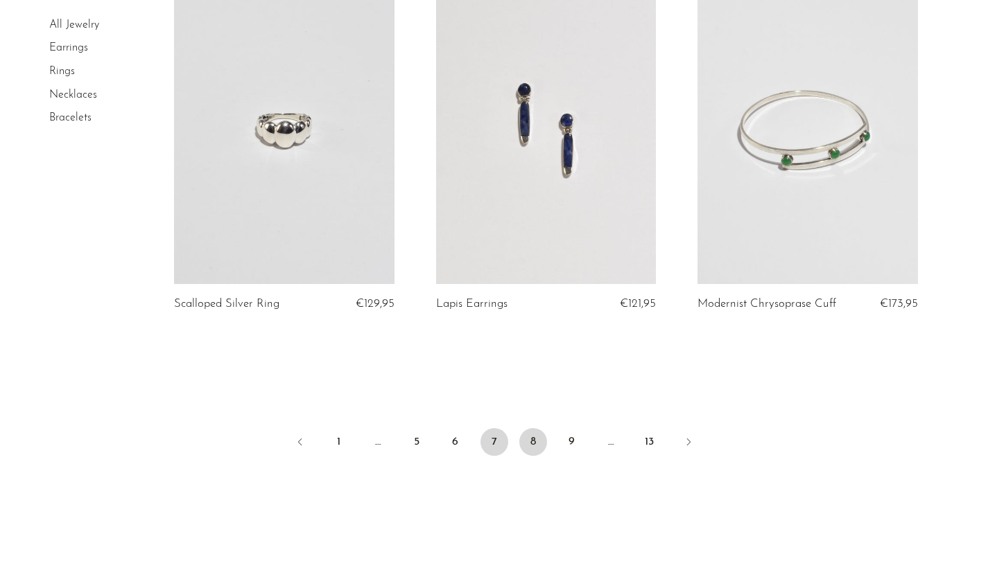
click at [530, 449] on link "8" at bounding box center [533, 442] width 28 height 28
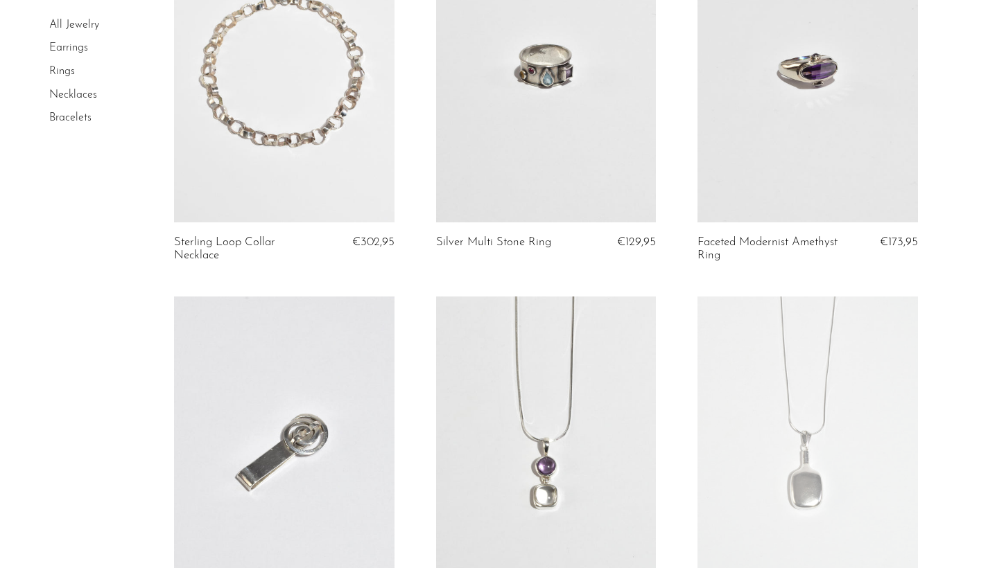
scroll to position [214, 0]
click at [885, 132] on link at bounding box center [807, 67] width 220 height 308
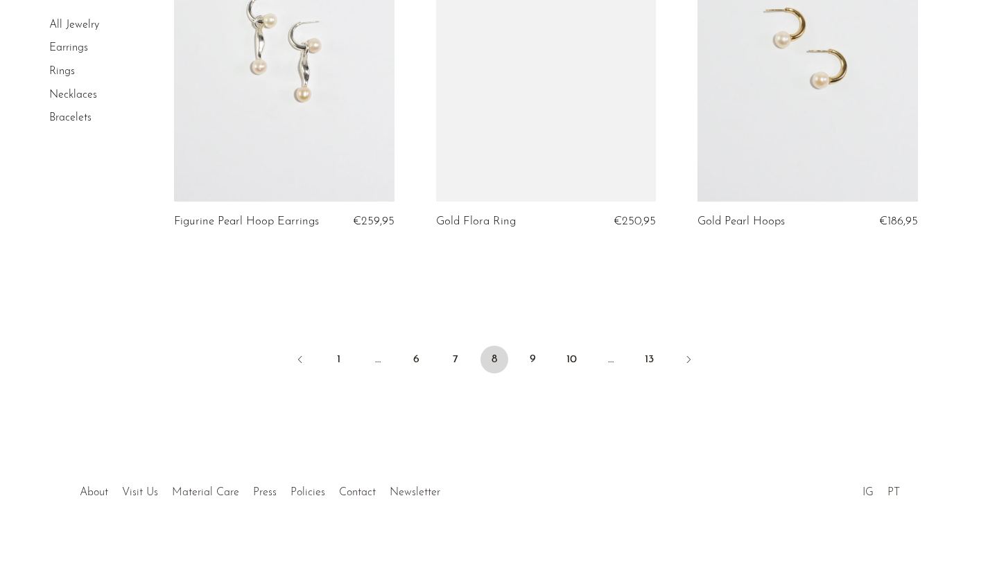
scroll to position [4348, 0]
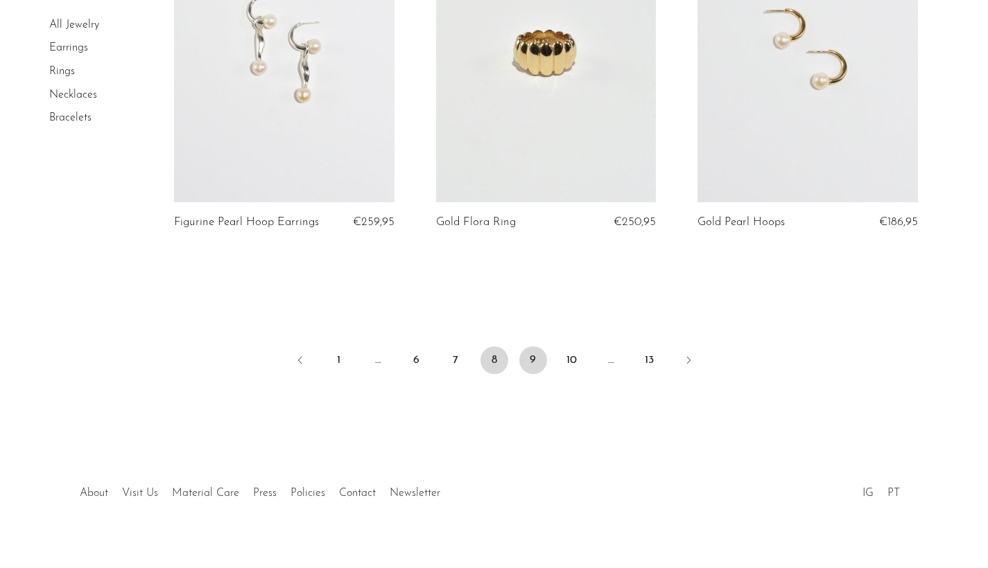
click at [535, 347] on link "9" at bounding box center [533, 361] width 28 height 28
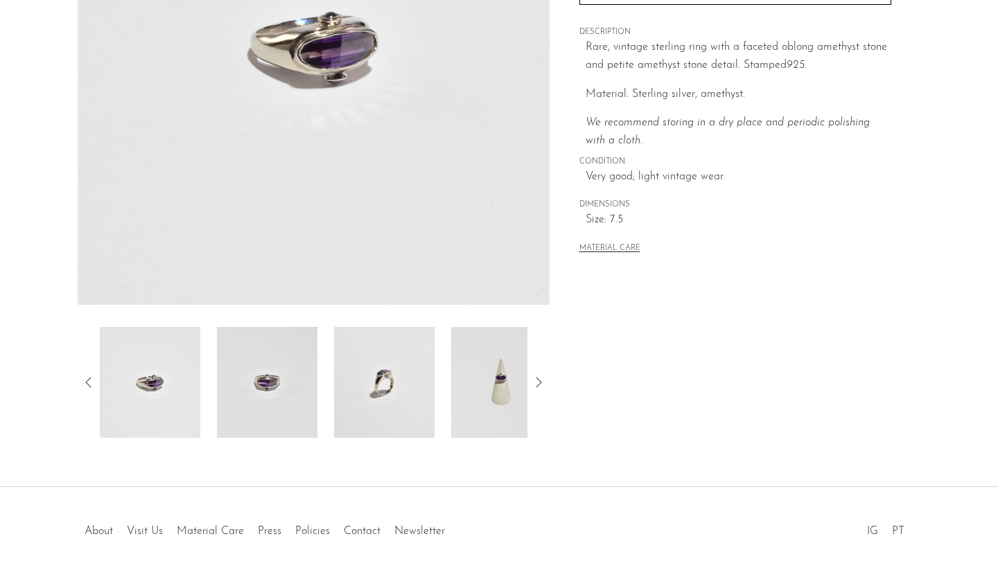
scroll to position [281, 0]
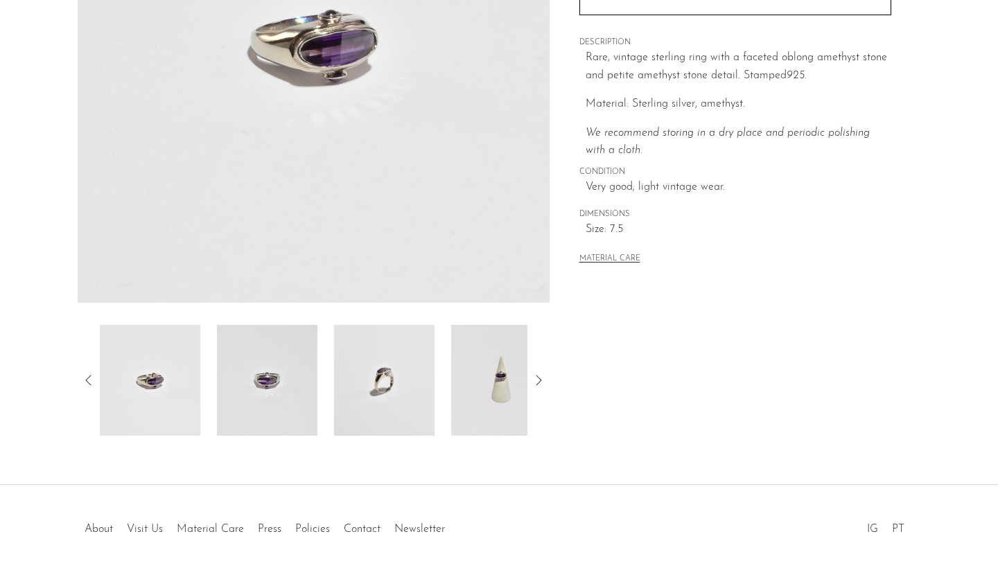
click at [273, 391] on img at bounding box center [267, 380] width 101 height 111
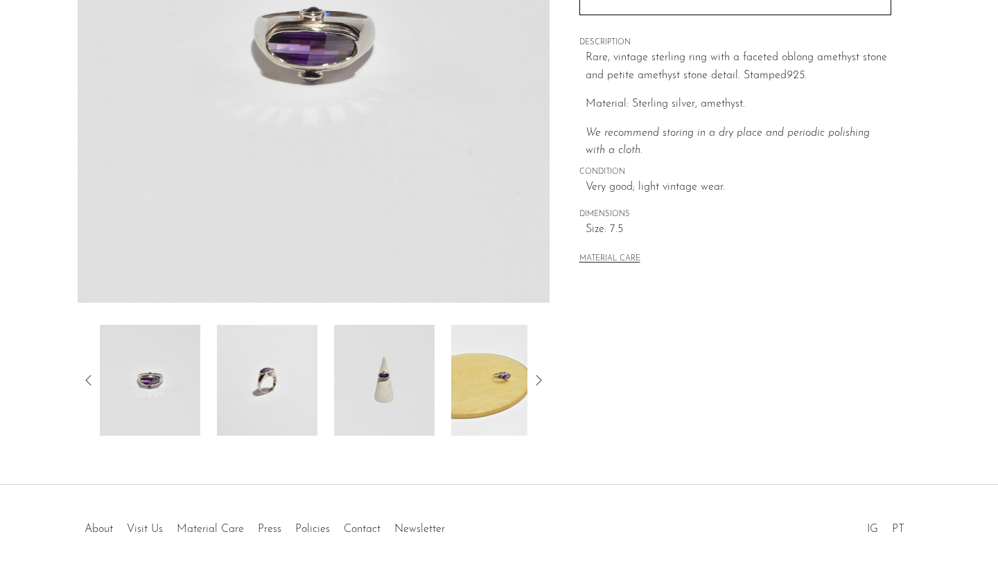
click at [302, 378] on img at bounding box center [267, 380] width 101 height 111
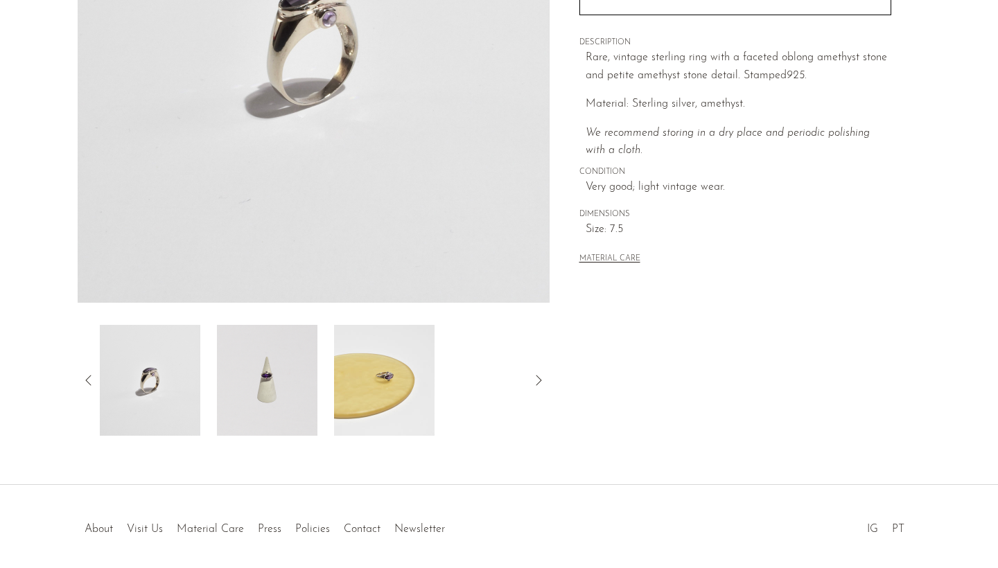
scroll to position [217, 0]
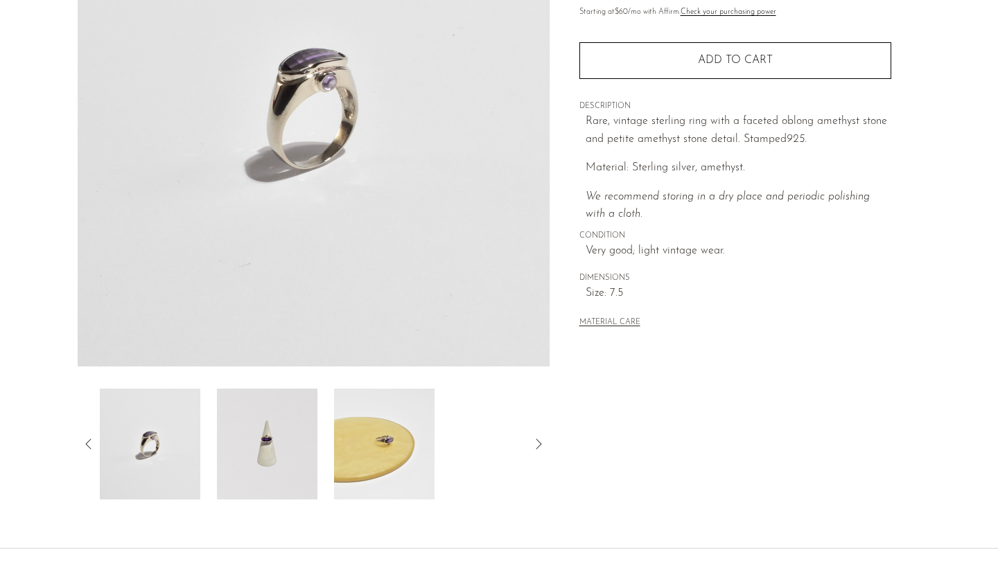
click at [286, 446] on img at bounding box center [267, 444] width 101 height 111
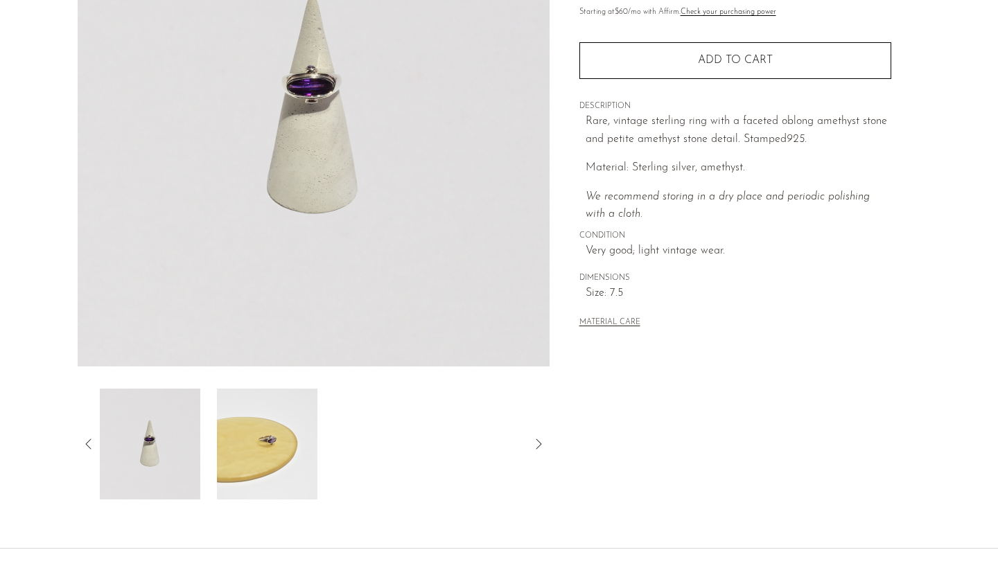
click at [270, 444] on img at bounding box center [267, 444] width 101 height 111
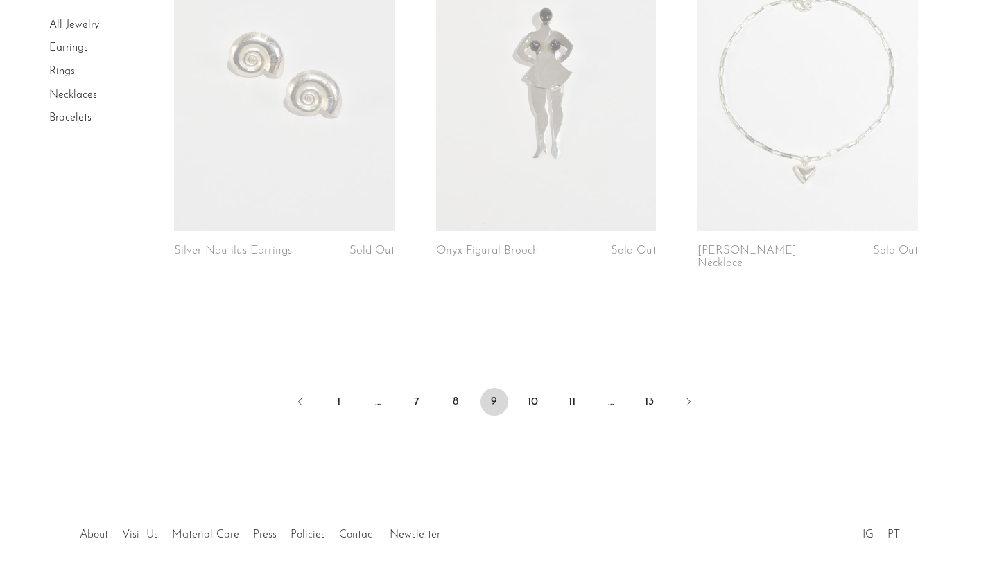
scroll to position [4345, 0]
click at [531, 392] on link "10" at bounding box center [533, 402] width 28 height 28
